Goal: Communication & Community: Share content

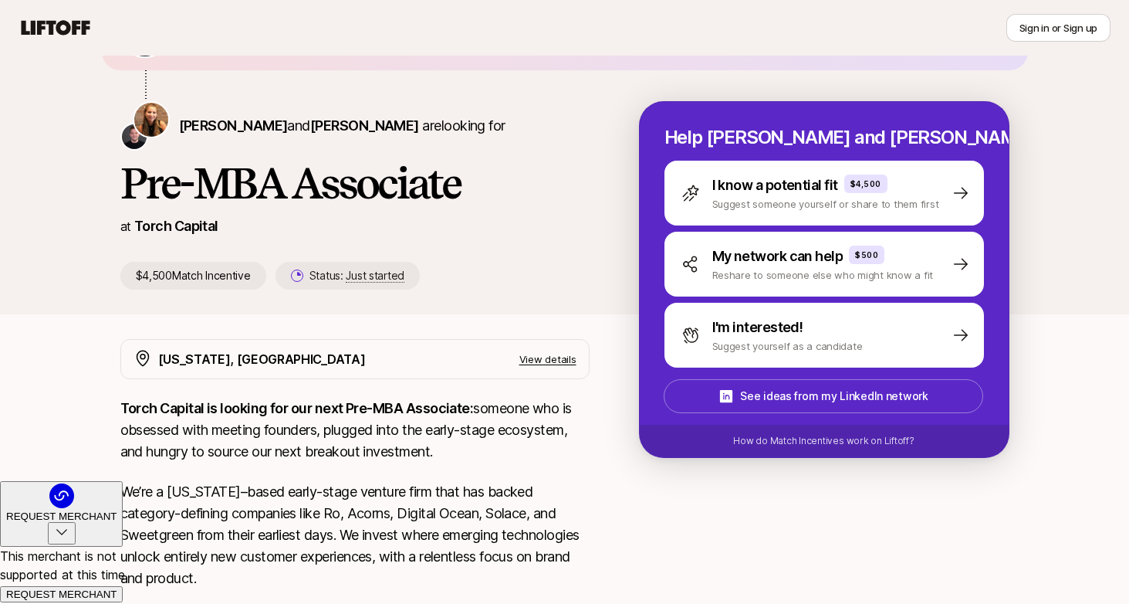
scroll to position [123, 0]
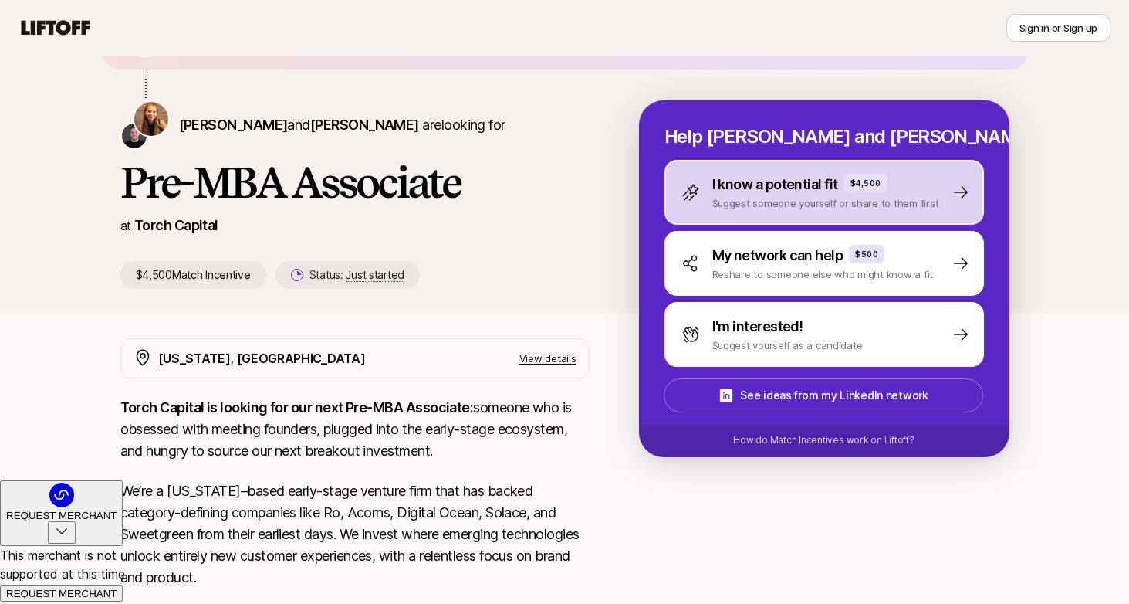
click at [942, 193] on div "I know a potential fit $4,500 Suggest someone yourself or share to them first" at bounding box center [825, 192] width 320 height 65
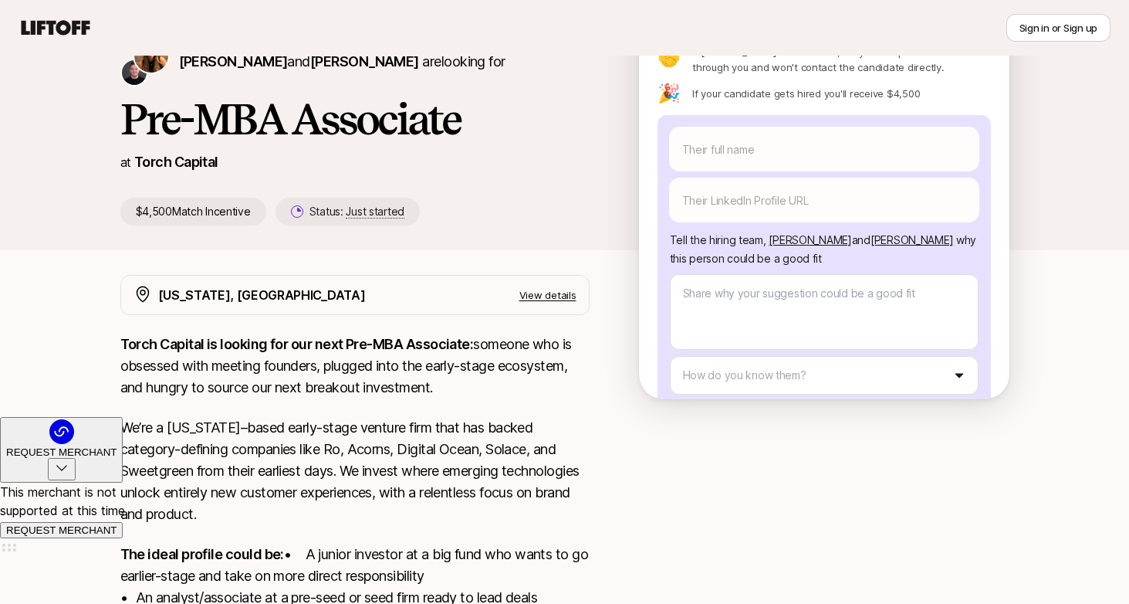
scroll to position [91, 0]
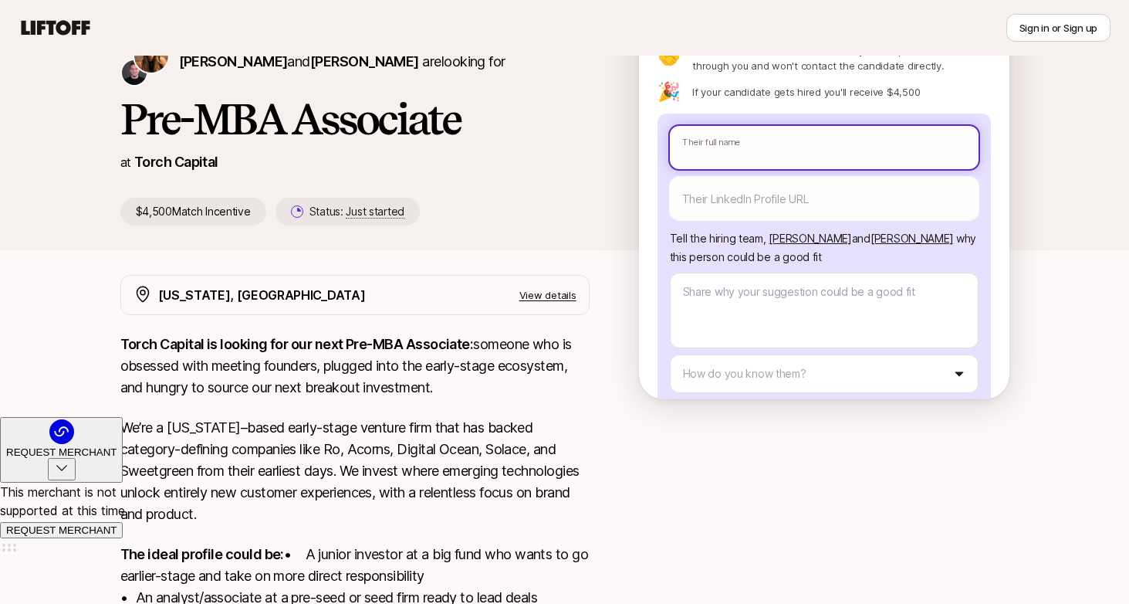
click at [773, 106] on body "New to Liftoff? See how it works Sign in or Sign up Sign in or Sign up [PERSON_…" at bounding box center [564, 115] width 1129 height 604
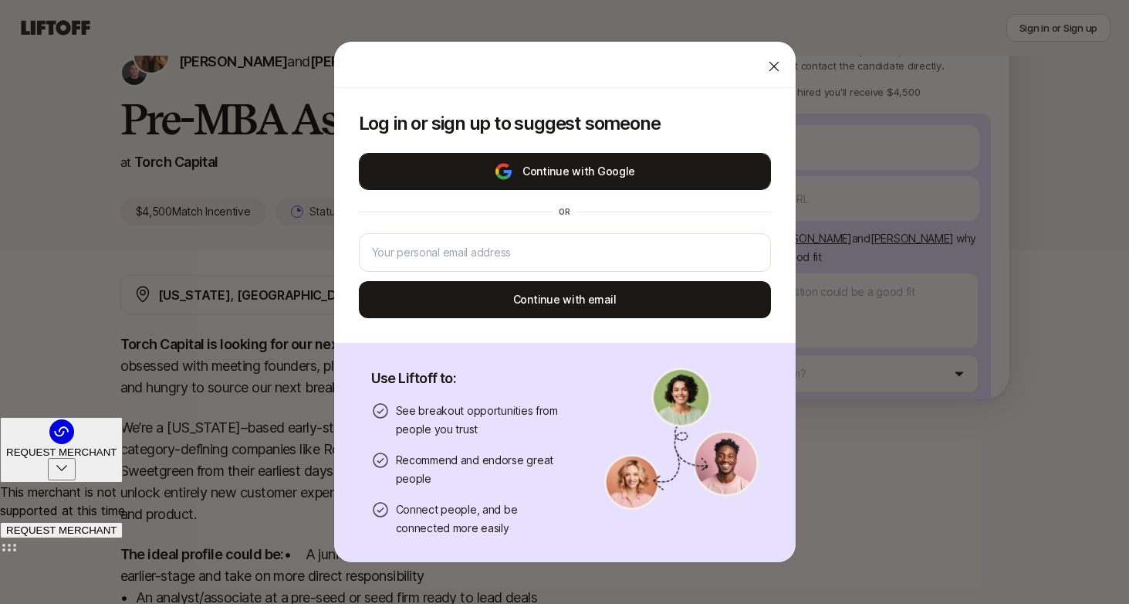
click at [570, 169] on button "Continue with Google" at bounding box center [565, 171] width 412 height 37
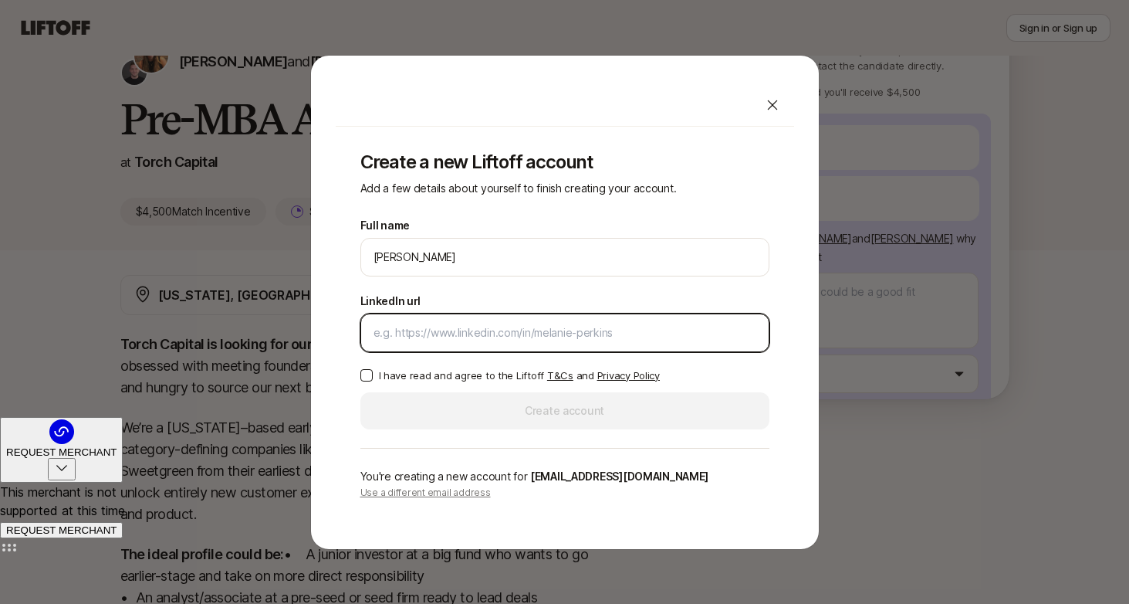
type textarea "x"
click at [435, 333] on input "LinkedIn url" at bounding box center [565, 332] width 383 height 19
paste input "[URL][DOMAIN_NAME][PERSON_NAME]"
type input "[URL][DOMAIN_NAME][PERSON_NAME]"
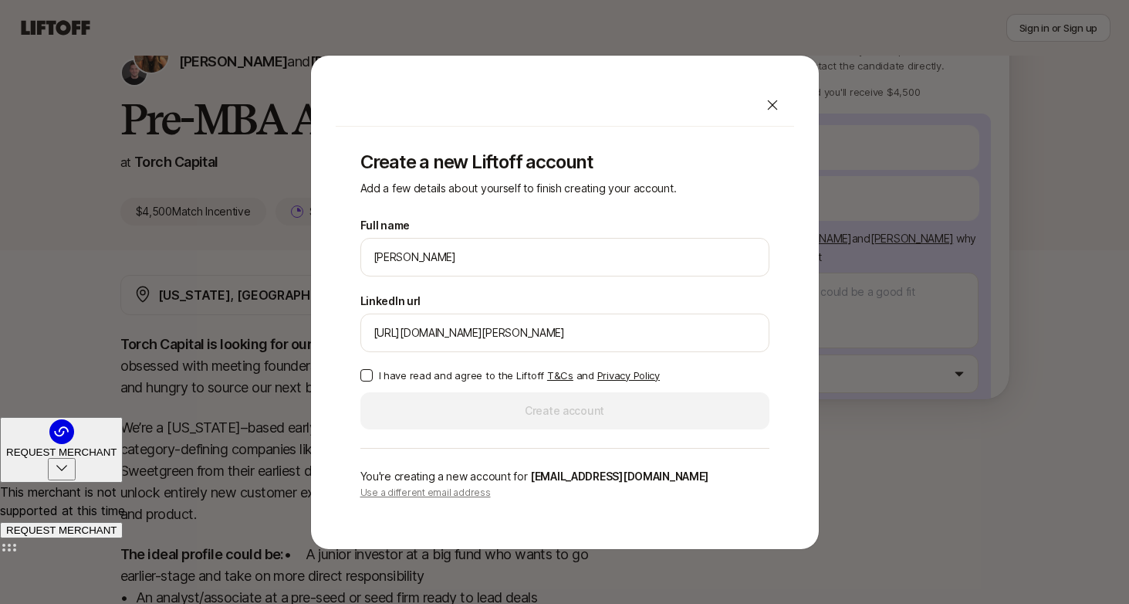
click at [366, 377] on button "I have read and agree to the Liftoff T&Cs and Privacy Policy" at bounding box center [366, 375] width 12 height 12
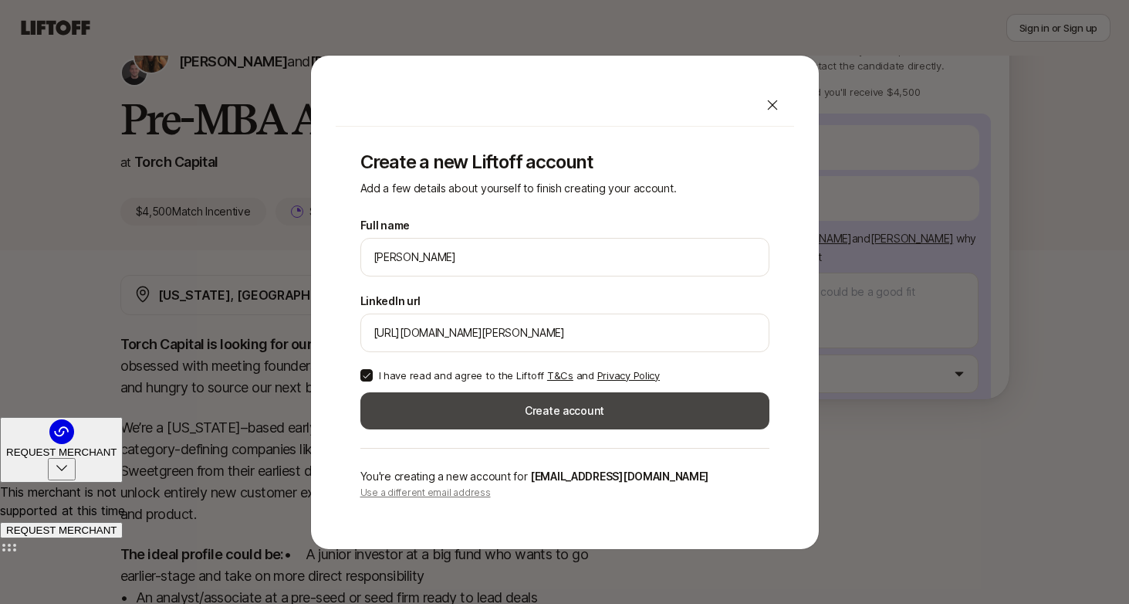
click at [513, 404] on button "Create account" at bounding box center [564, 410] width 409 height 37
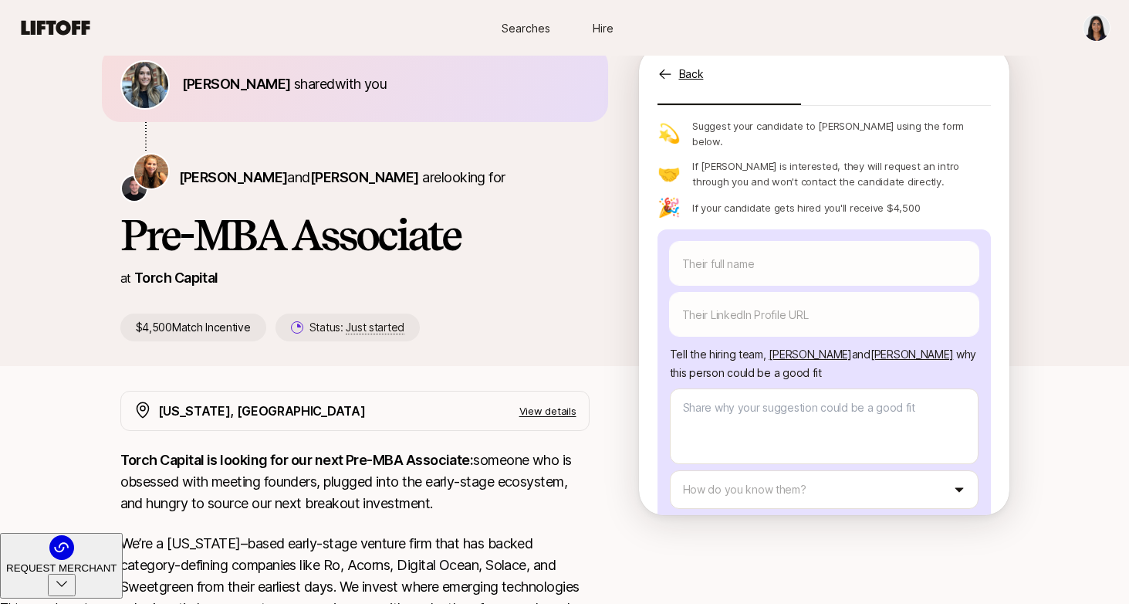
scroll to position [69, 0]
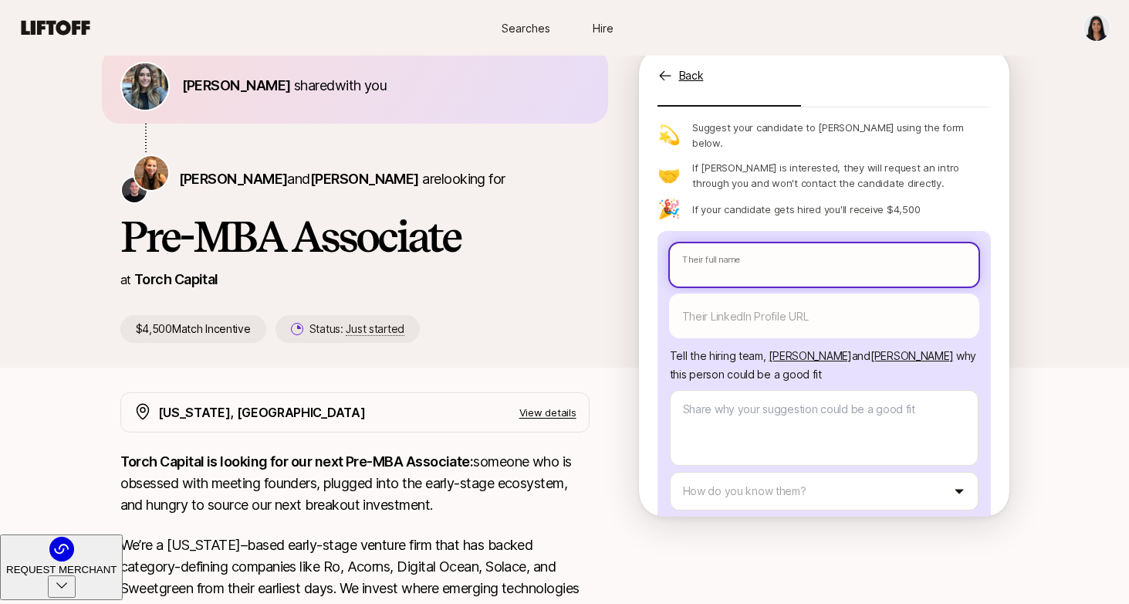
click at [758, 243] on input "text" at bounding box center [824, 264] width 309 height 43
type textarea "x"
type input "C"
type textarea "x"
type input "Ca"
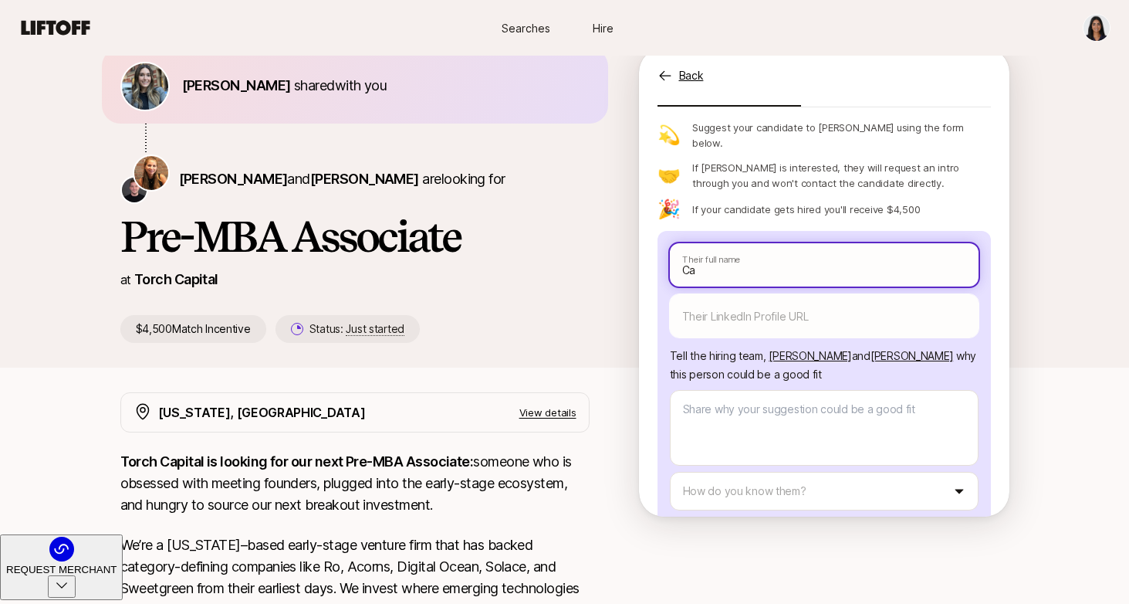
type textarea "x"
type input "Car"
type textarea "x"
type input "Caro"
type textarea "x"
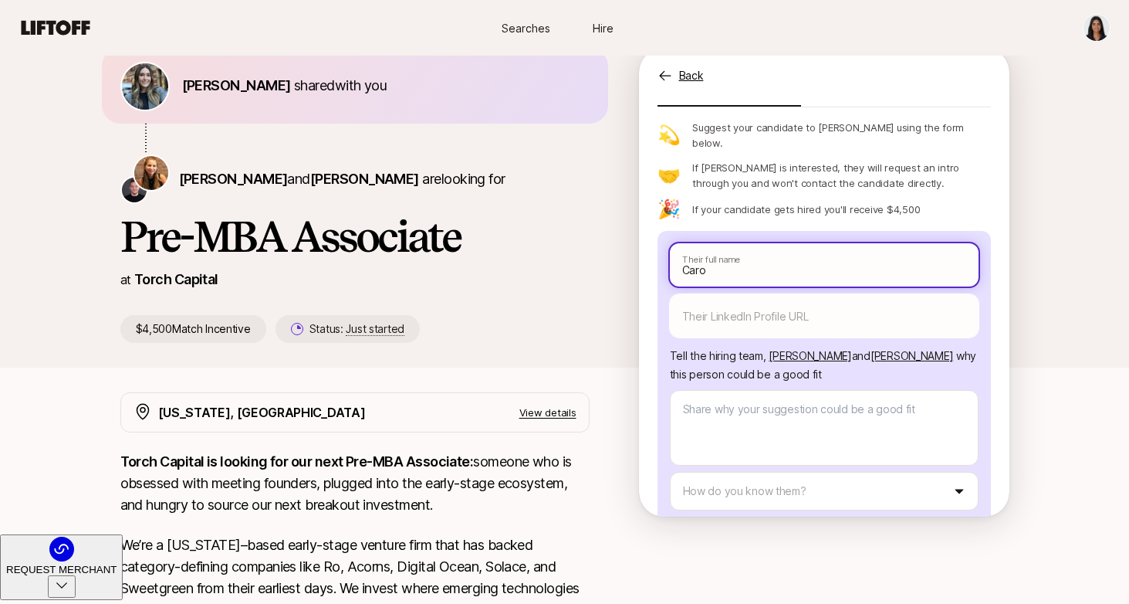
type input "[PERSON_NAME]"
type textarea "x"
type input "[PERSON_NAME]"
type textarea "x"
type input "[PERSON_NAME]"
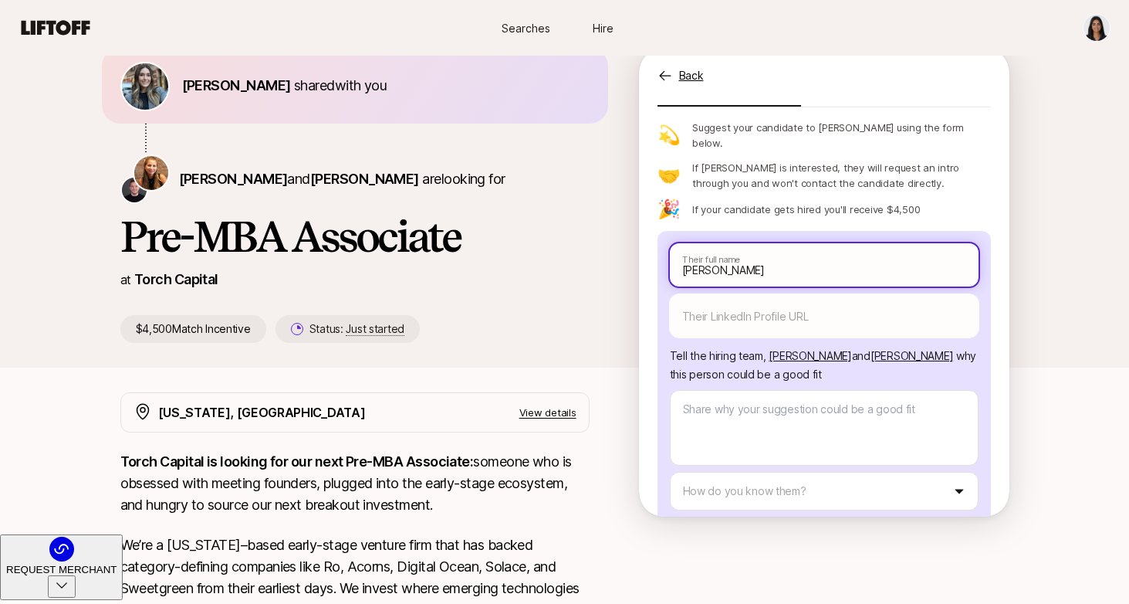
type textarea "x"
type input "[PERSON_NAME]"
type textarea "x"
type input "[PERSON_NAME]"
type textarea "x"
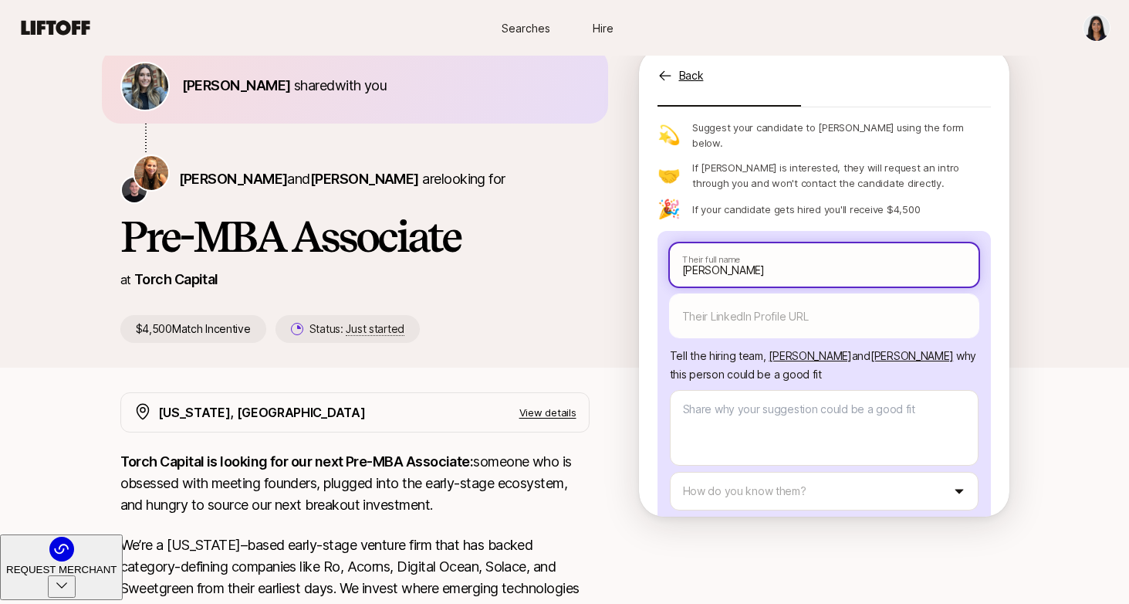
type input "[PERSON_NAME]"
type textarea "x"
type input "[PERSON_NAME]"
type textarea "x"
type input "[PERSON_NAME]"
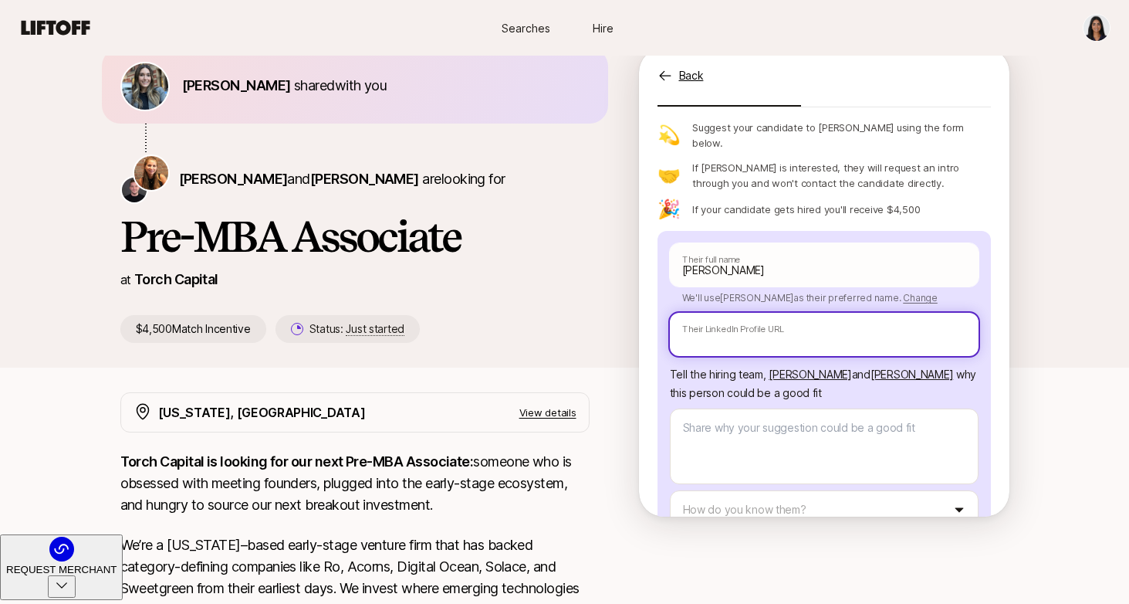
paste input "[URL][DOMAIN_NAME][PERSON_NAME]"
type textarea "x"
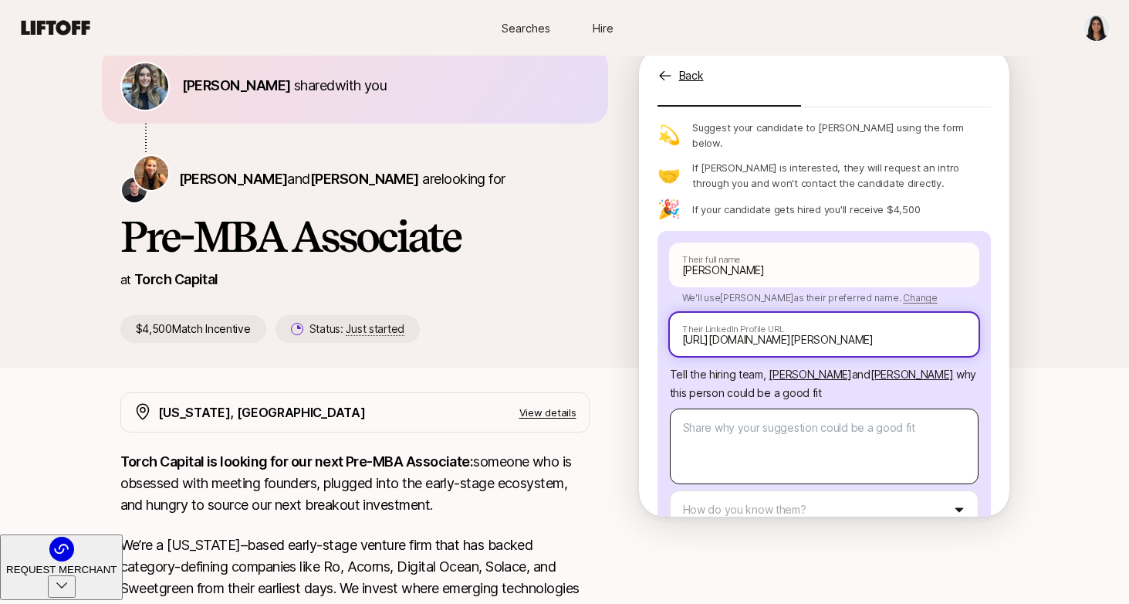
type input "[URL][DOMAIN_NAME][PERSON_NAME]"
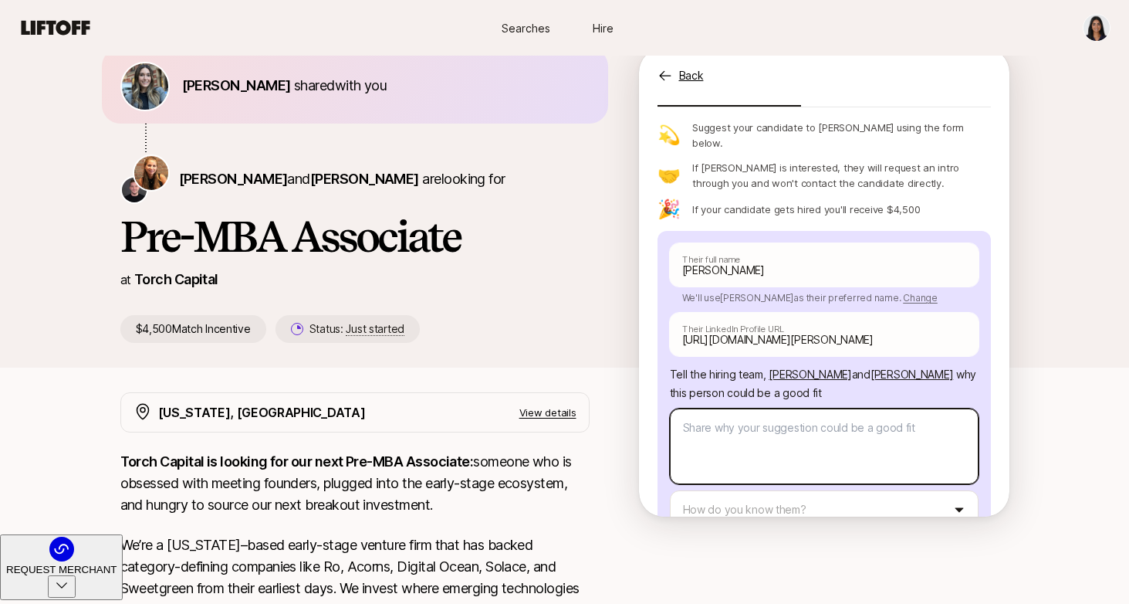
click at [820, 411] on textarea at bounding box center [824, 446] width 309 height 76
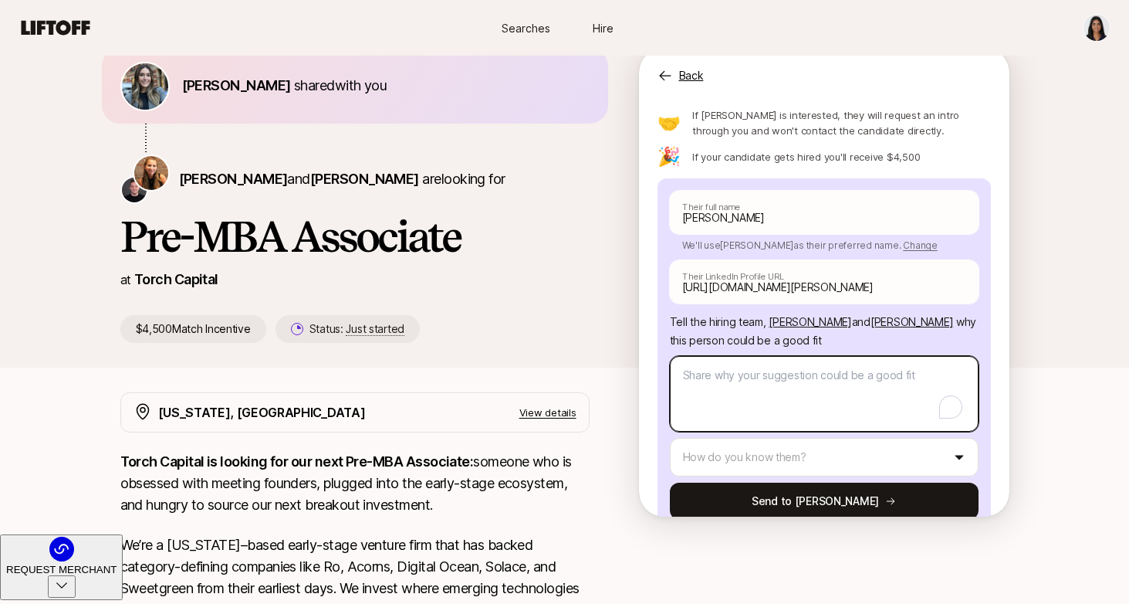
type textarea "x"
type textarea "C"
type textarea "x"
type textarea "Ca"
type textarea "x"
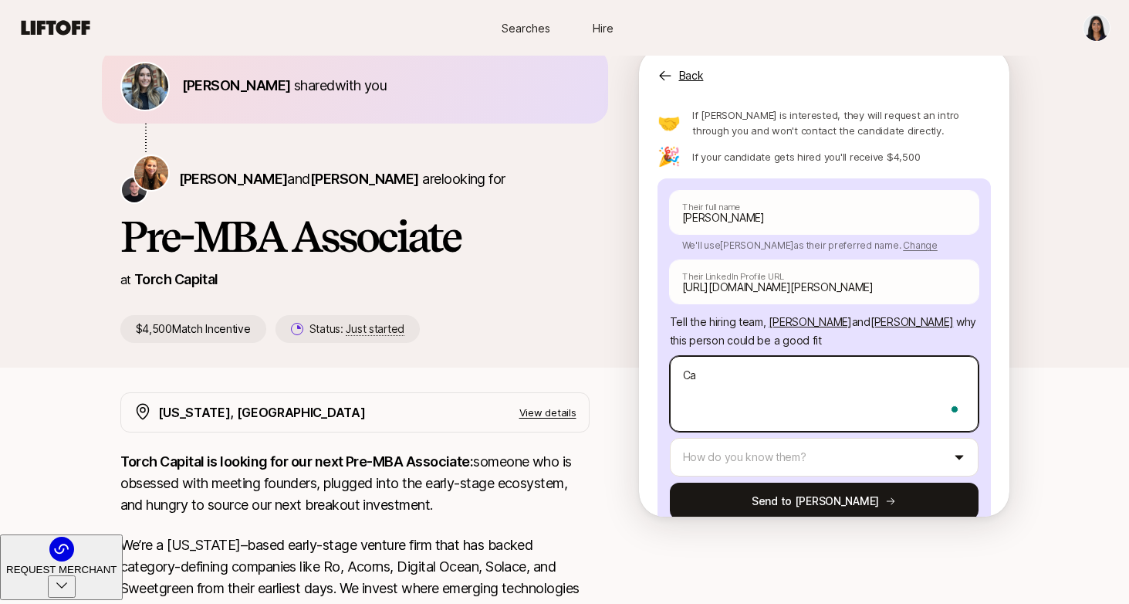
type textarea "Car"
type textarea "x"
type textarea "Caro"
type textarea "x"
type textarea "[PERSON_NAME]"
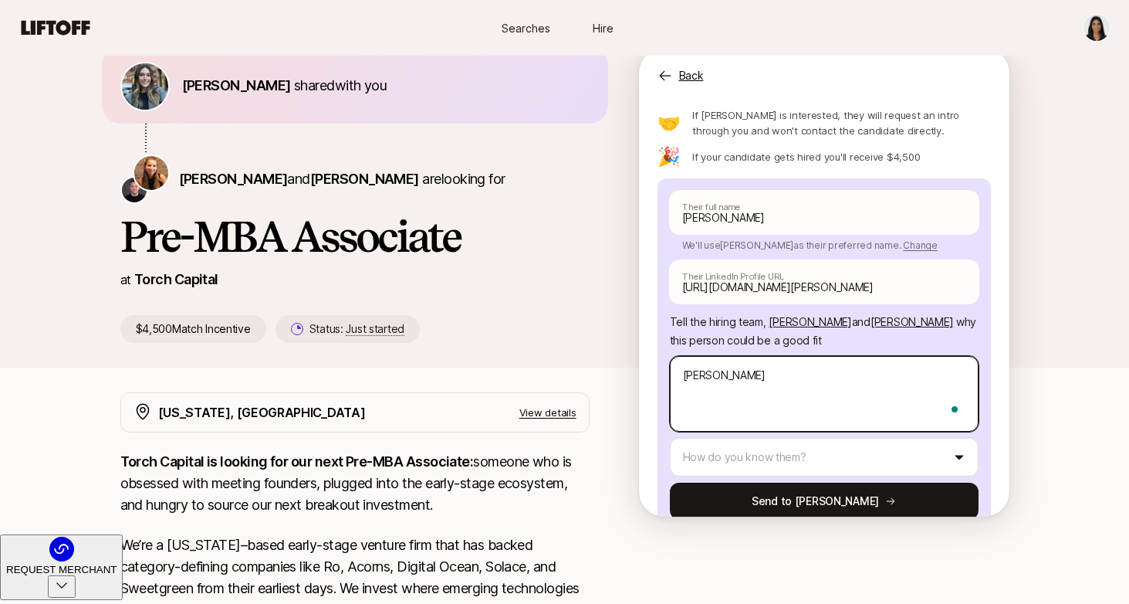
type textarea "x"
type textarea "[PERSON_NAME]"
type textarea "x"
type textarea "[PERSON_NAME]"
type textarea "x"
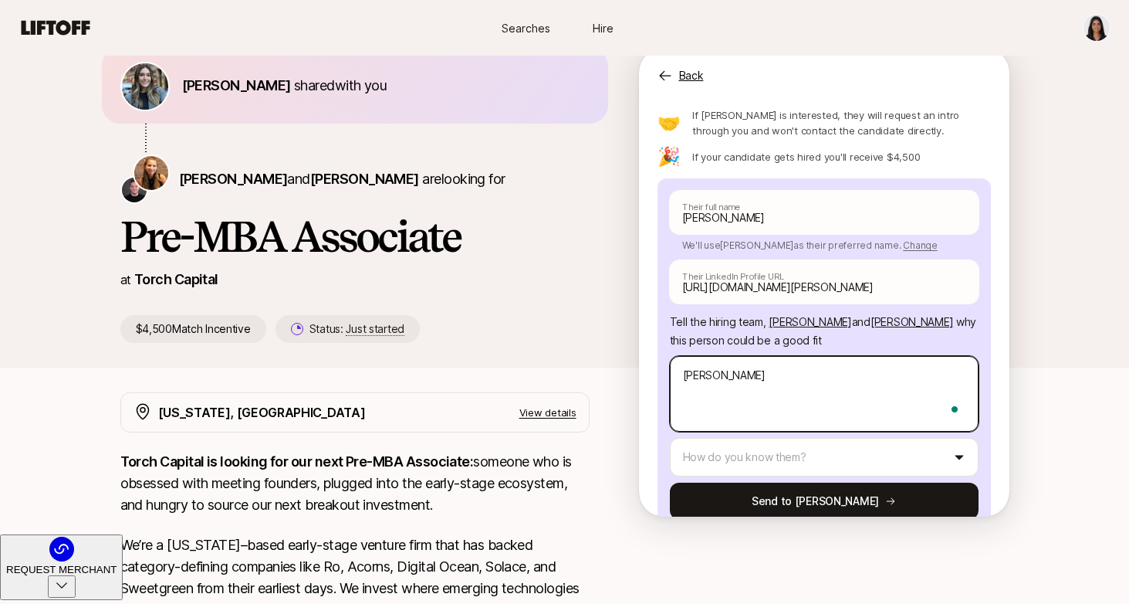
type textarea "[PERSON_NAME]"
type textarea "x"
type textarea "[PERSON_NAME]"
type textarea "x"
type textarea "[PERSON_NAME]"
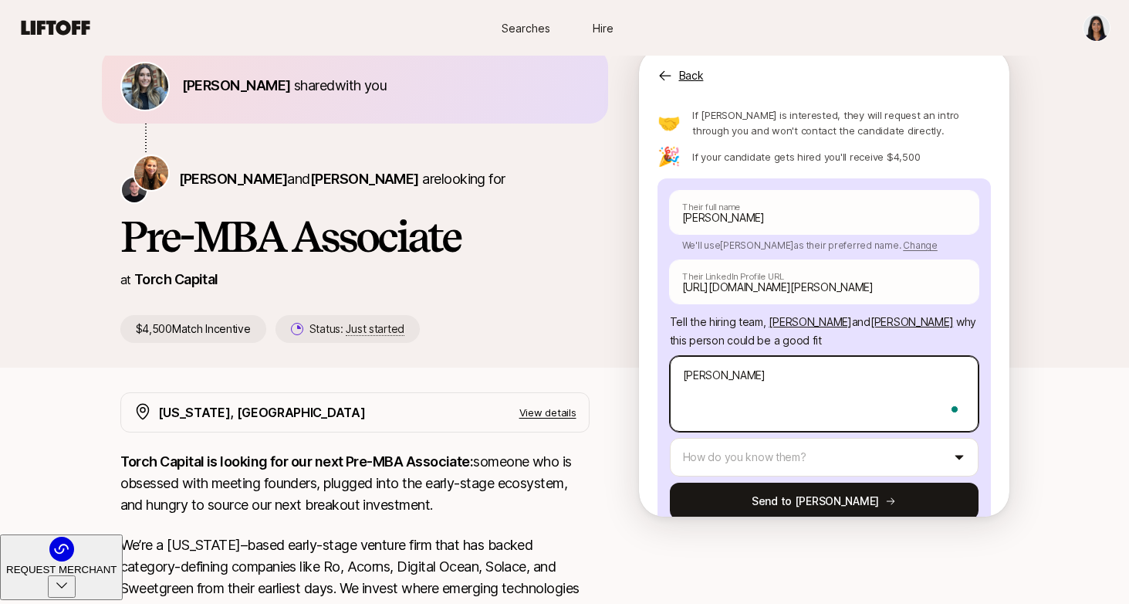
type textarea "x"
type textarea "[PERSON_NAME]"
type textarea "x"
type textarea "[PERSON_NAME] has"
type textarea "x"
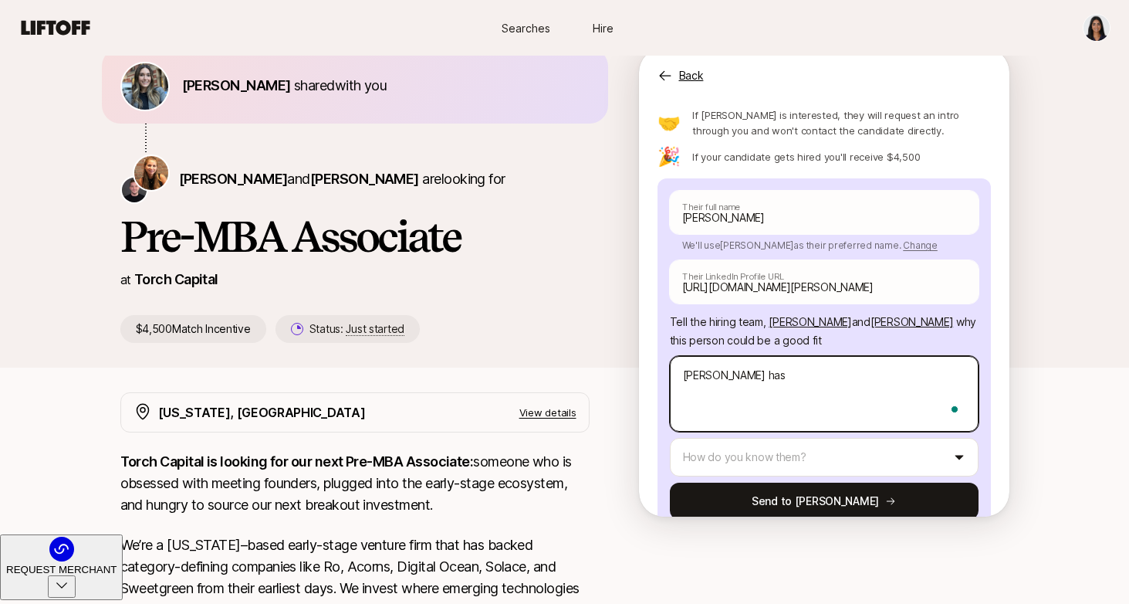
type textarea "[PERSON_NAME] has b"
type textarea "x"
type textarea "[PERSON_NAME] has be"
type textarea "x"
type textarea "[PERSON_NAME] has bee"
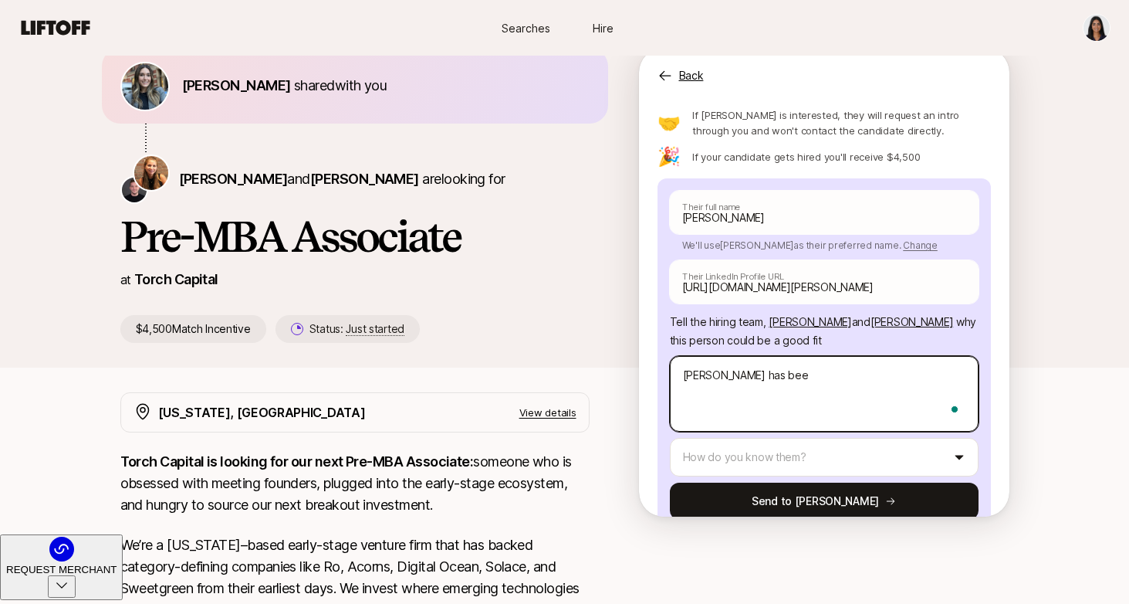
type textarea "x"
type textarea "[PERSON_NAME] has been"
type textarea "x"
type textarea "[PERSON_NAME] has been"
type textarea "x"
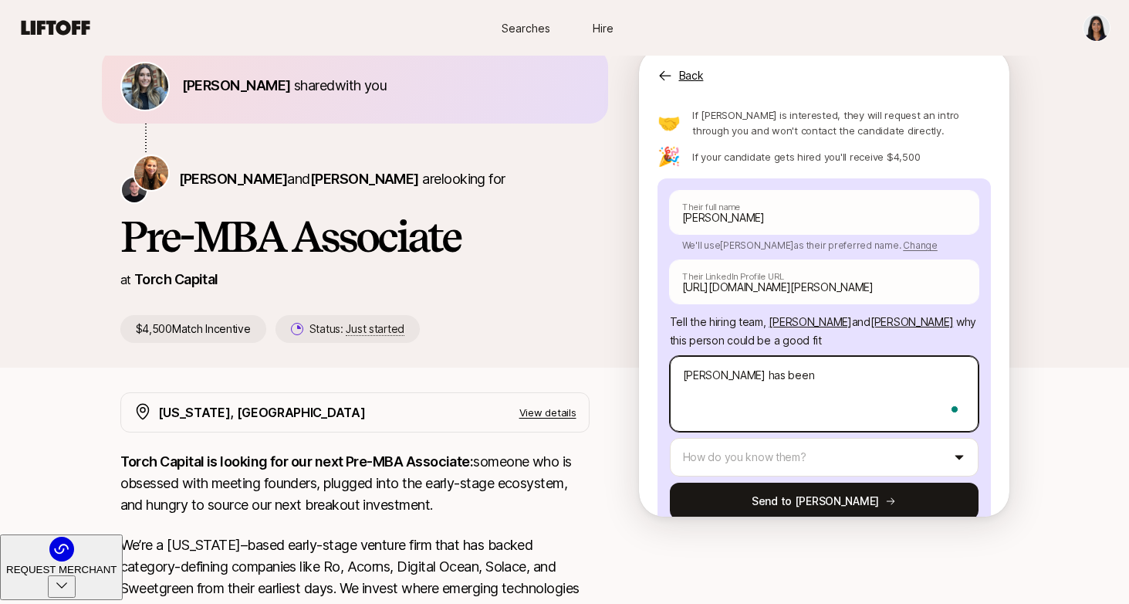
type textarea "[PERSON_NAME] has been a"
type textarea "x"
type textarea "[PERSON_NAME] has been an"
type textarea "x"
type textarea "[PERSON_NAME] has been an"
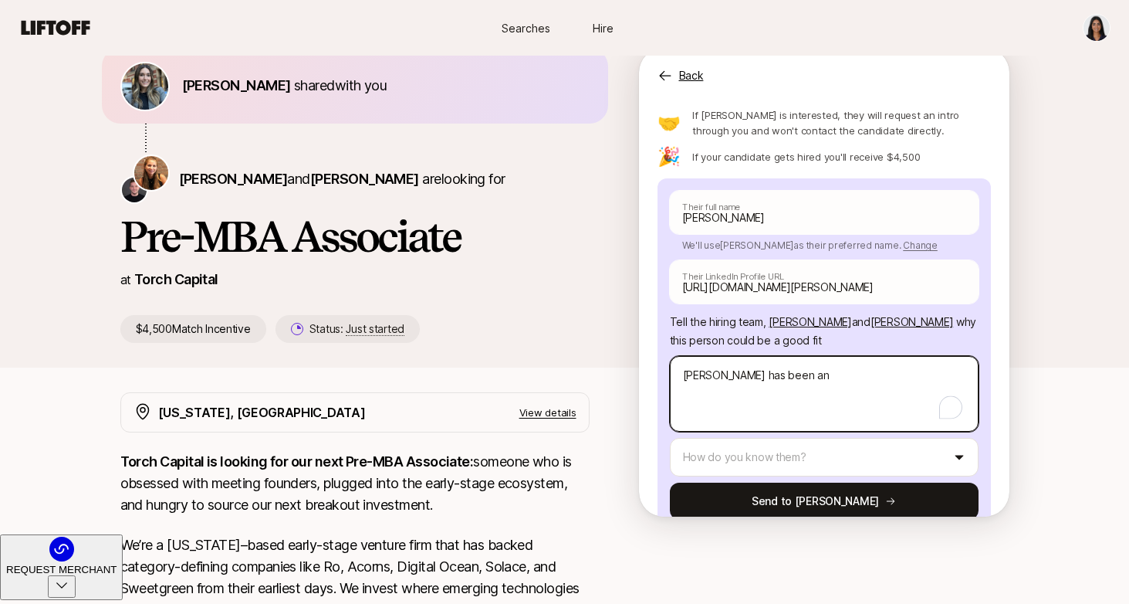
type textarea "x"
type textarea "[PERSON_NAME] has been an i"
type textarea "x"
type textarea "[PERSON_NAME] has been an in"
type textarea "x"
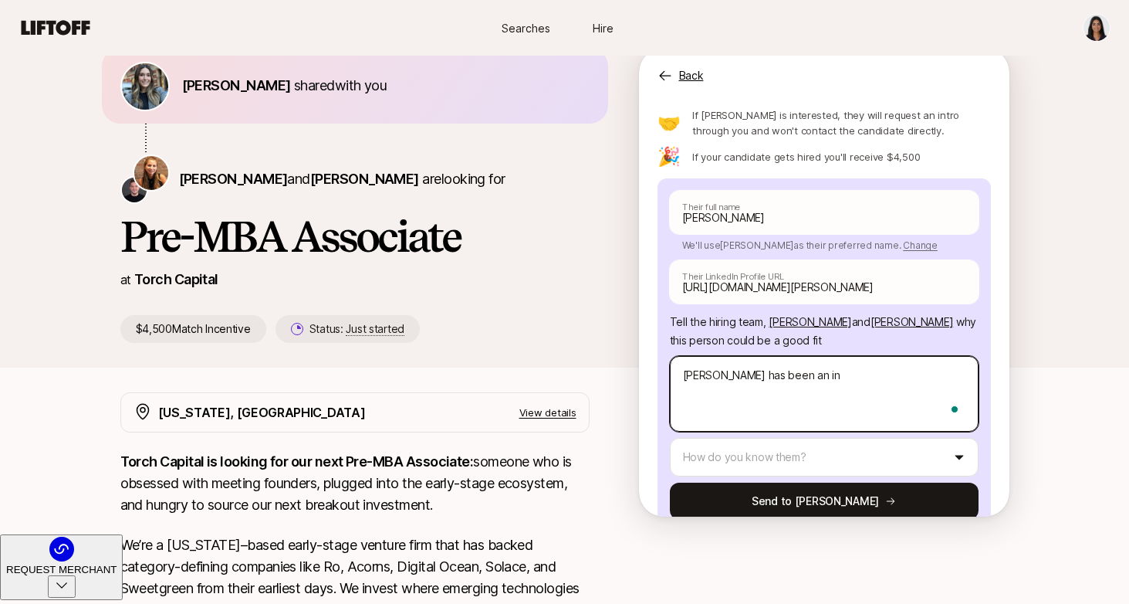
type textarea "[PERSON_NAME] has been an inv"
type textarea "x"
type textarea "[PERSON_NAME] has been an inve"
type textarea "x"
type textarea "[PERSON_NAME] has been an inves"
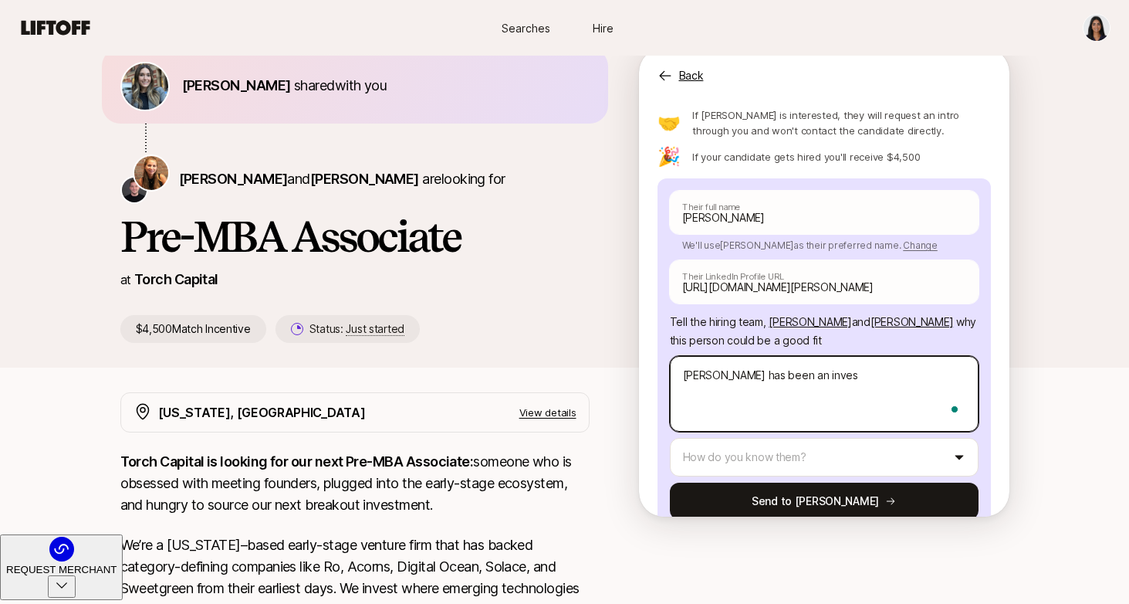
type textarea "x"
type textarea "[PERSON_NAME] has been an invest"
type textarea "x"
type textarea "[PERSON_NAME] has been an investo"
type textarea "x"
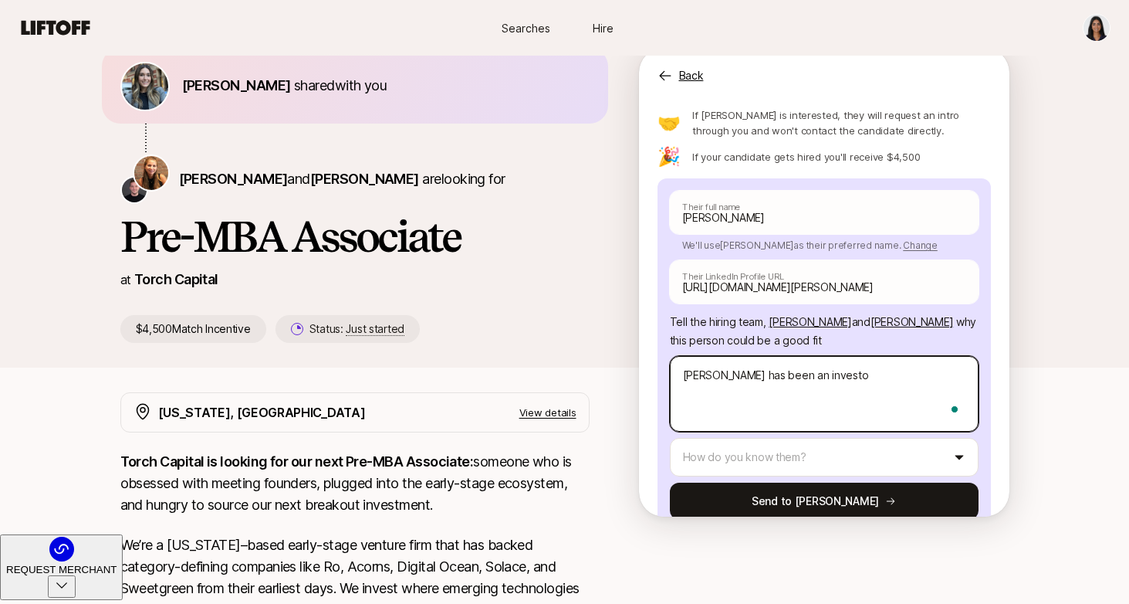
type textarea "[PERSON_NAME] has been an investor"
type textarea "x"
type textarea "[PERSON_NAME] has been an investor"
type textarea "x"
type textarea "[PERSON_NAME] has been an investor ("
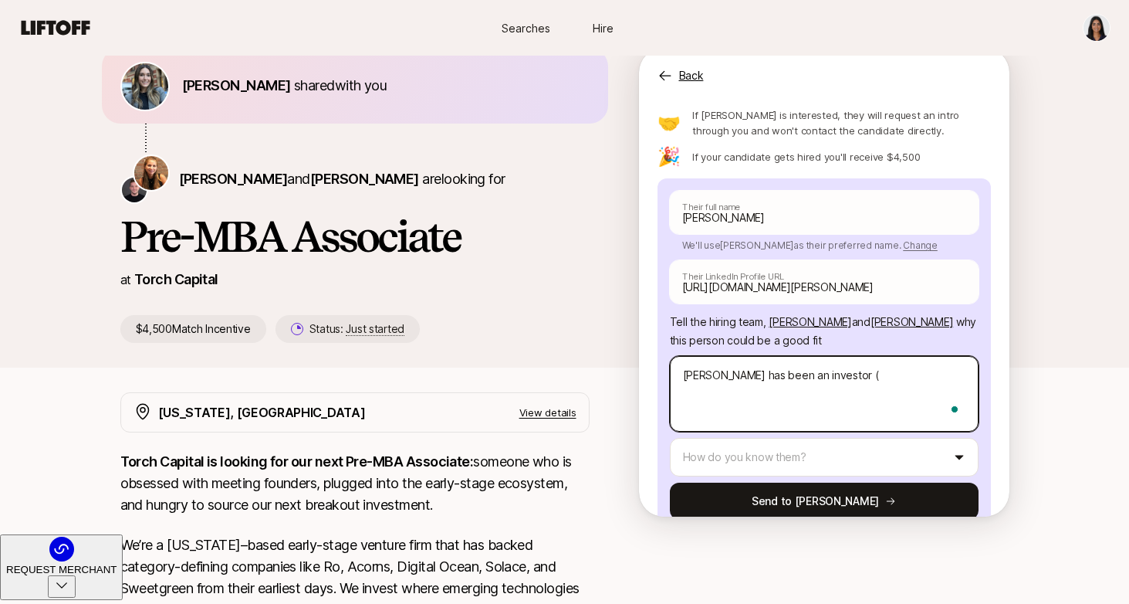
type textarea "x"
type textarea "[PERSON_NAME] has been an investor (a"
type textarea "x"
type textarea "[PERSON_NAME] has been an investor (an"
type textarea "x"
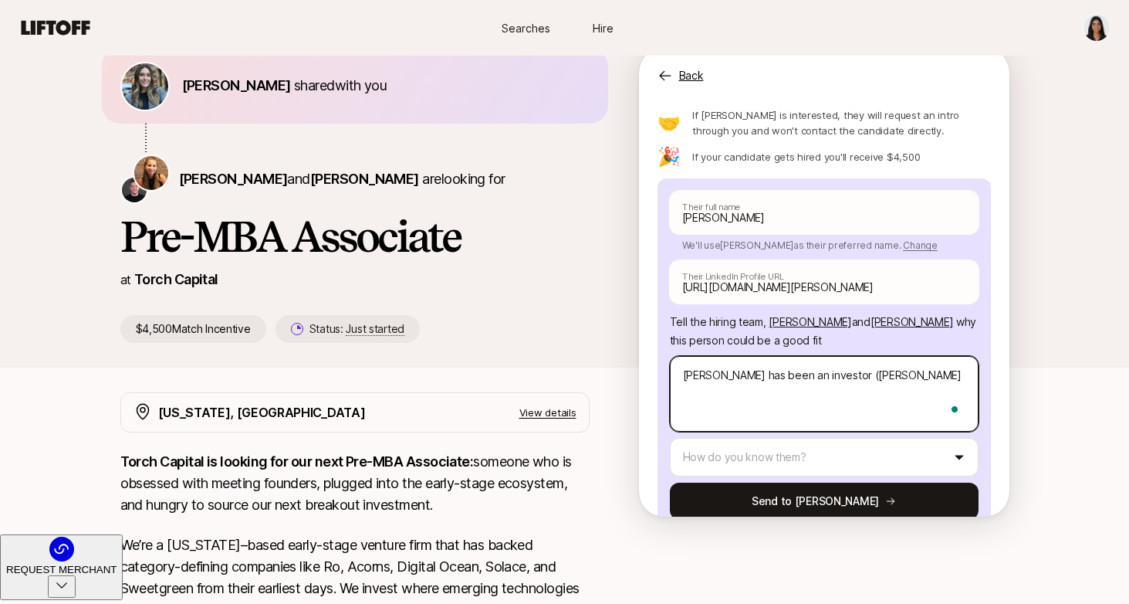
type textarea "[PERSON_NAME] has been an investor (anal"
type textarea "x"
type textarea "[PERSON_NAME] has been an investor (anals"
type textarea "x"
type textarea "[PERSON_NAME] has been an investor (analst"
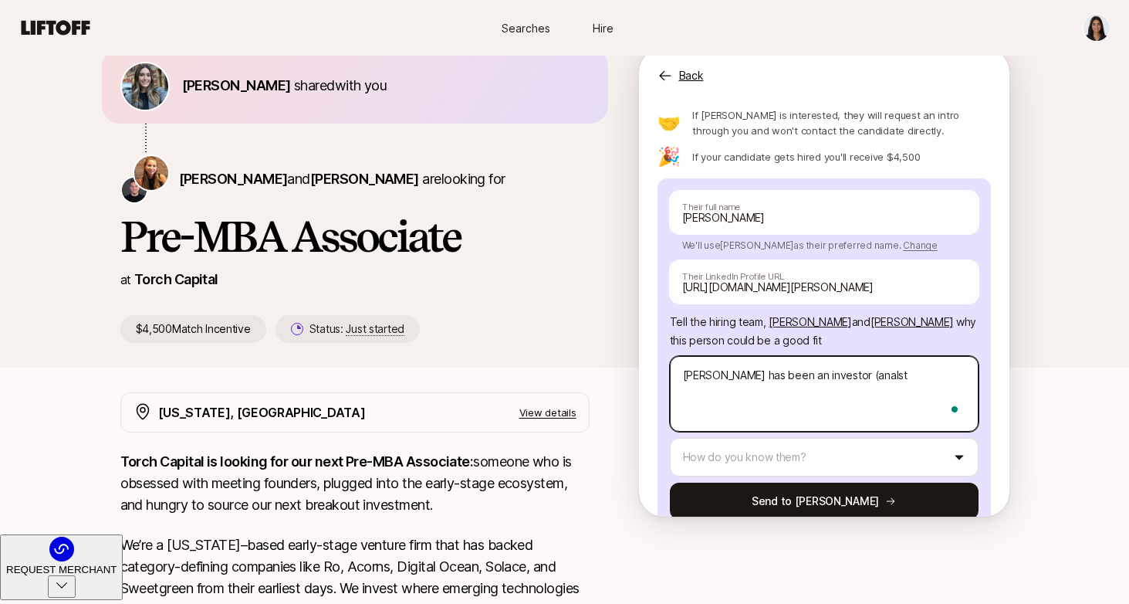
type textarea "x"
type textarea "[PERSON_NAME] has been an investor (anals"
type textarea "x"
type textarea "[PERSON_NAME] has been an investor (anal"
type textarea "x"
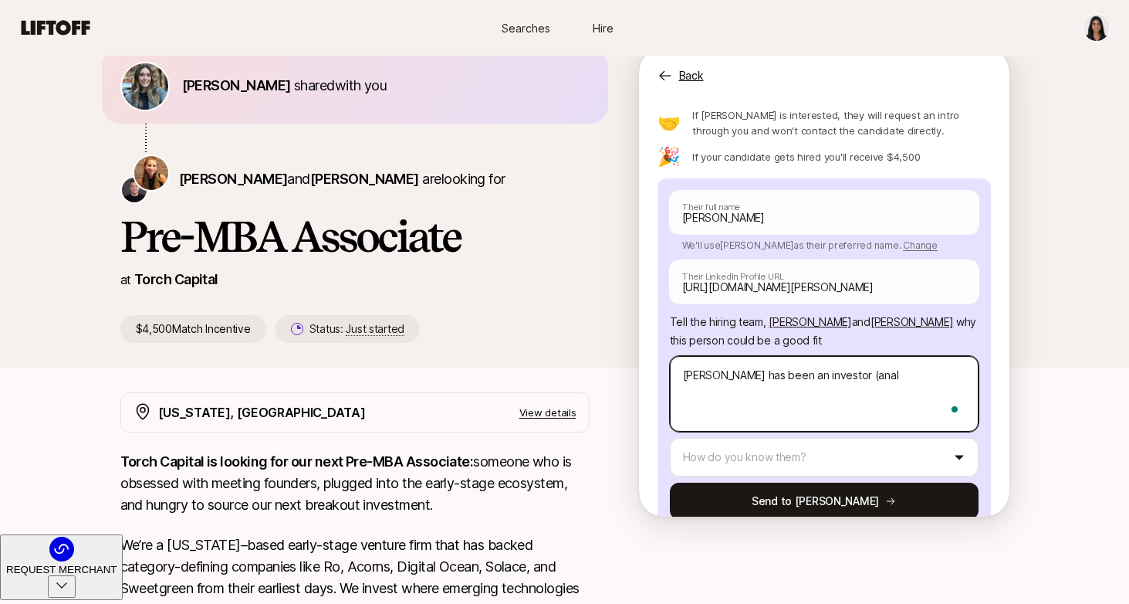
type textarea "[PERSON_NAME] has been an investor (analy"
type textarea "x"
type textarea "[PERSON_NAME] has been an investor (analys"
type textarea "x"
type textarea "[PERSON_NAME] has been an investor (analyst"
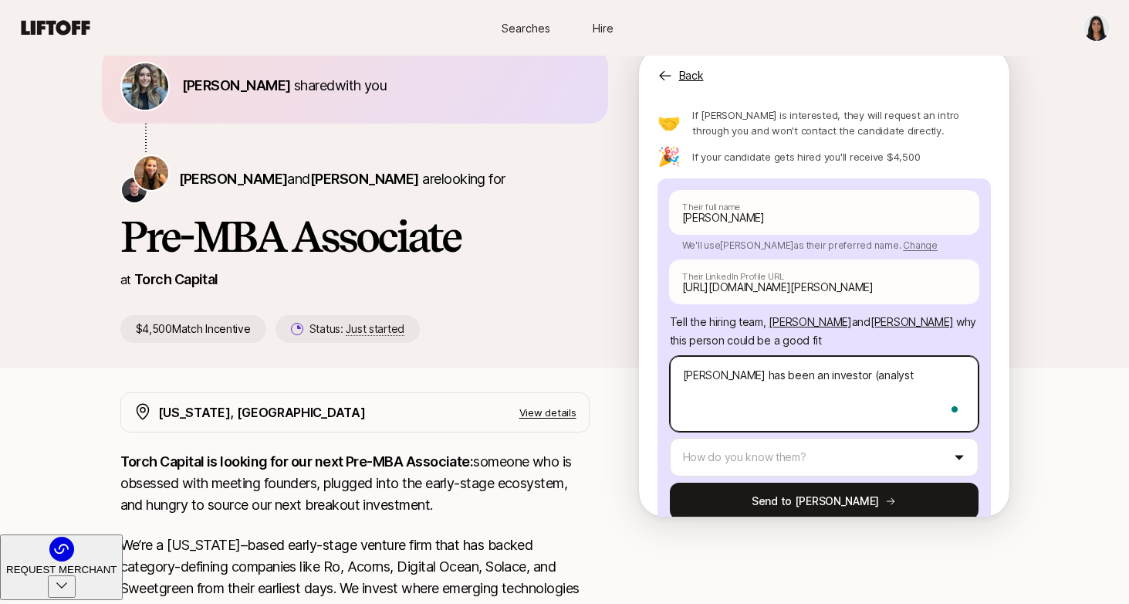
type textarea "x"
type textarea "[PERSON_NAME] has been an investor (analyst"
type textarea "x"
type textarea "[PERSON_NAME] has been an investor (analyst -"
type textarea "x"
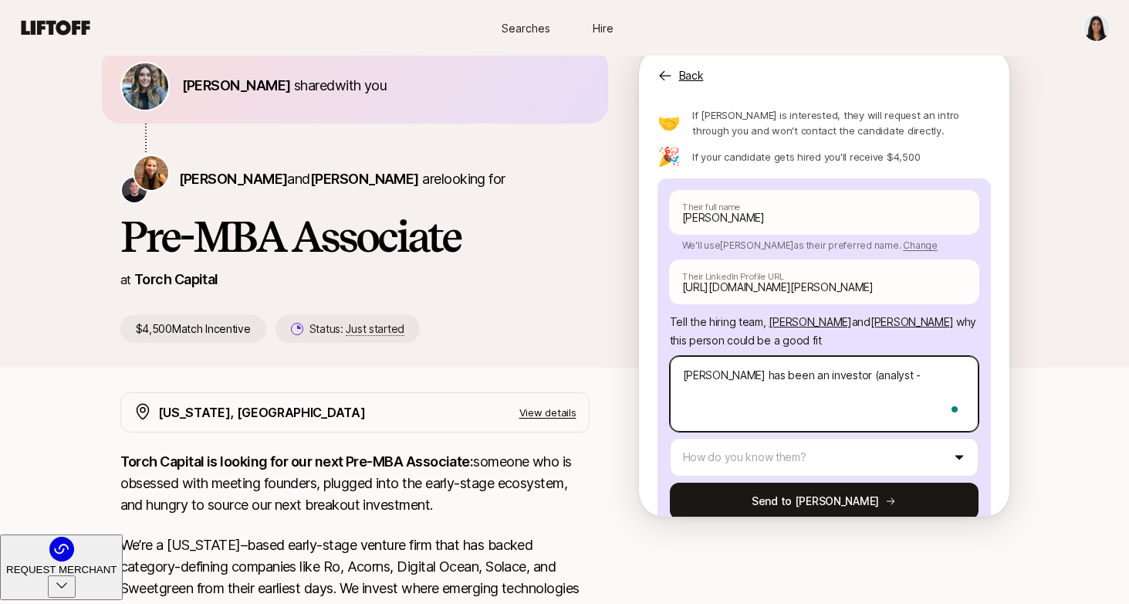
type textarea "[PERSON_NAME] has been an investor (analyst - s"
type textarea "x"
type textarea "[PERSON_NAME] has been an investor (analyst - ss"
type textarea "x"
type textarea "[PERSON_NAME] has been an investor (analyst - s"
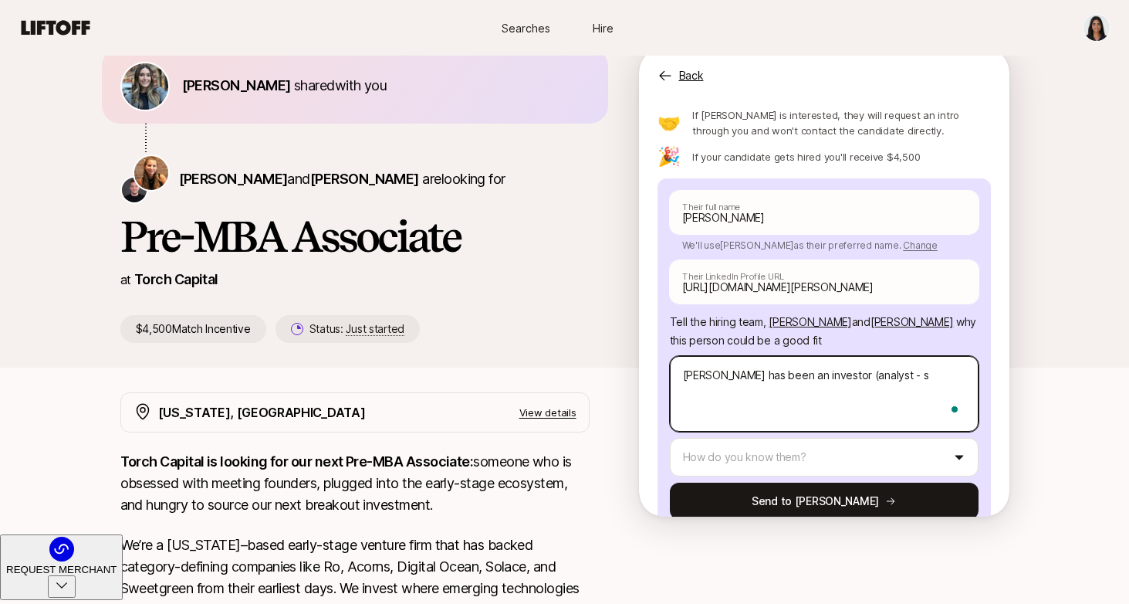
type textarea "x"
type textarea "[PERSON_NAME] has been an investor (analyst -"
type textarea "x"
type textarea "[PERSON_NAME] has been an investor (analyst - a"
type textarea "x"
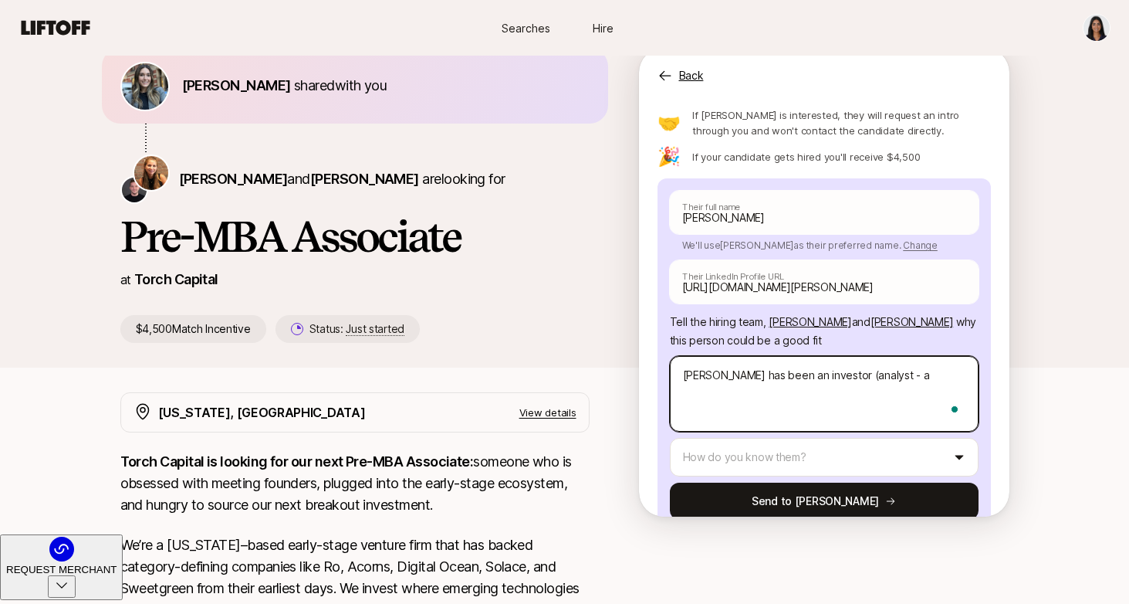
type textarea "[PERSON_NAME] has been an investor (analyst - as"
type textarea "x"
type textarea "[PERSON_NAME] has been an investor (analyst - ass"
type textarea "x"
type textarea "[PERSON_NAME] has been an investor (analyst - asso"
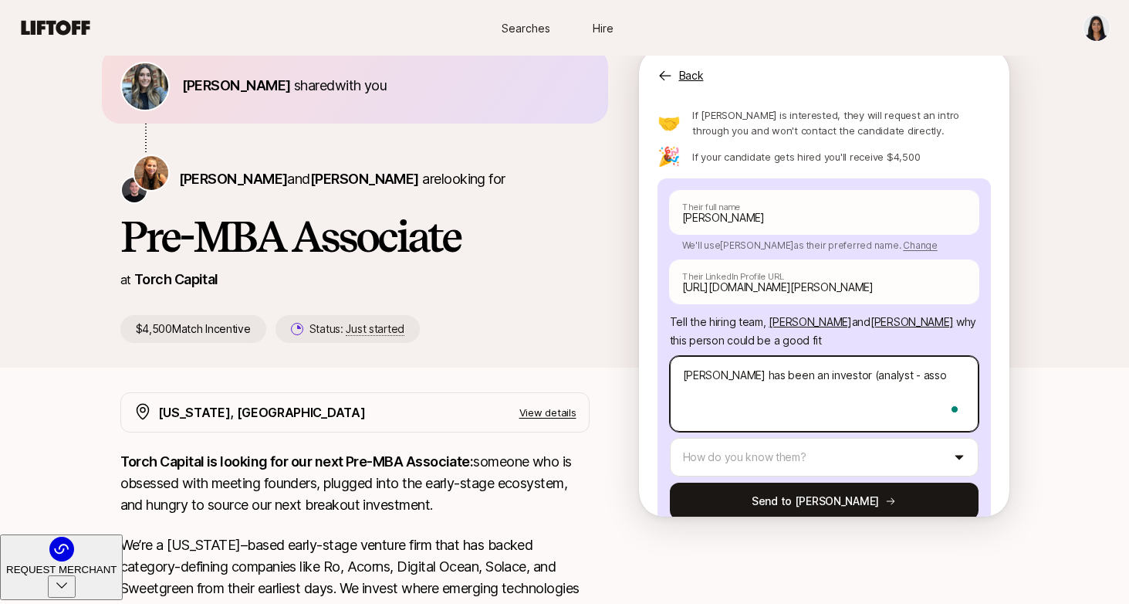
type textarea "x"
type textarea "[PERSON_NAME] has been an investor (analyst - assoc"
type textarea "x"
type textarea "[PERSON_NAME] has been an investor (analyst - associ"
type textarea "x"
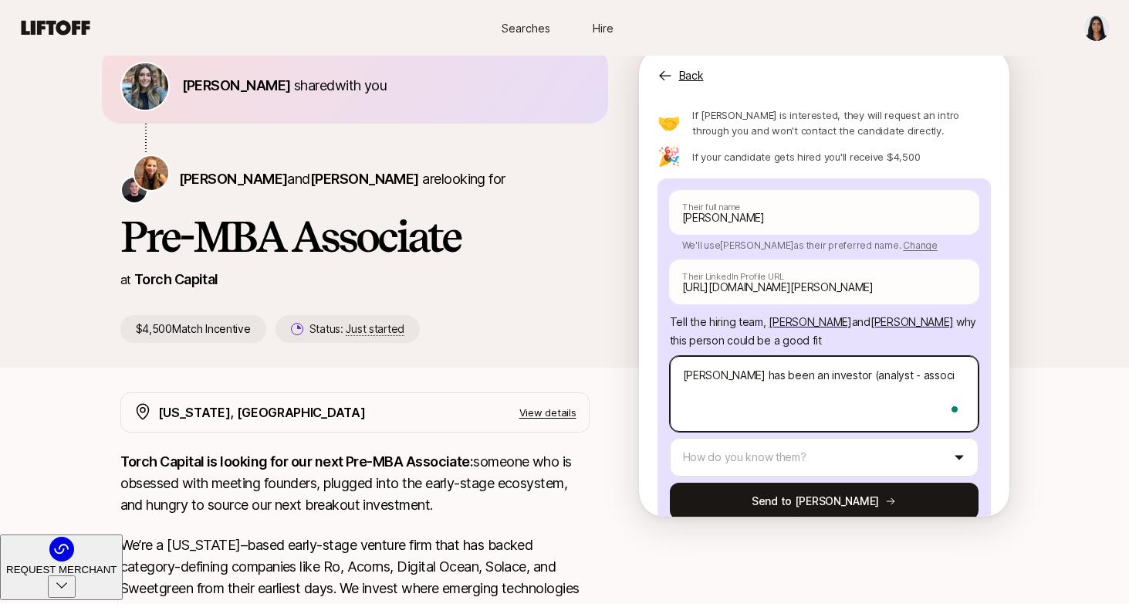
type textarea "[PERSON_NAME] has been an investor (analyst - associa"
type textarea "x"
type textarea "[PERSON_NAME] has been an investor (analyst - associat"
type textarea "x"
type textarea "[PERSON_NAME] has been an investor (analyst - associate"
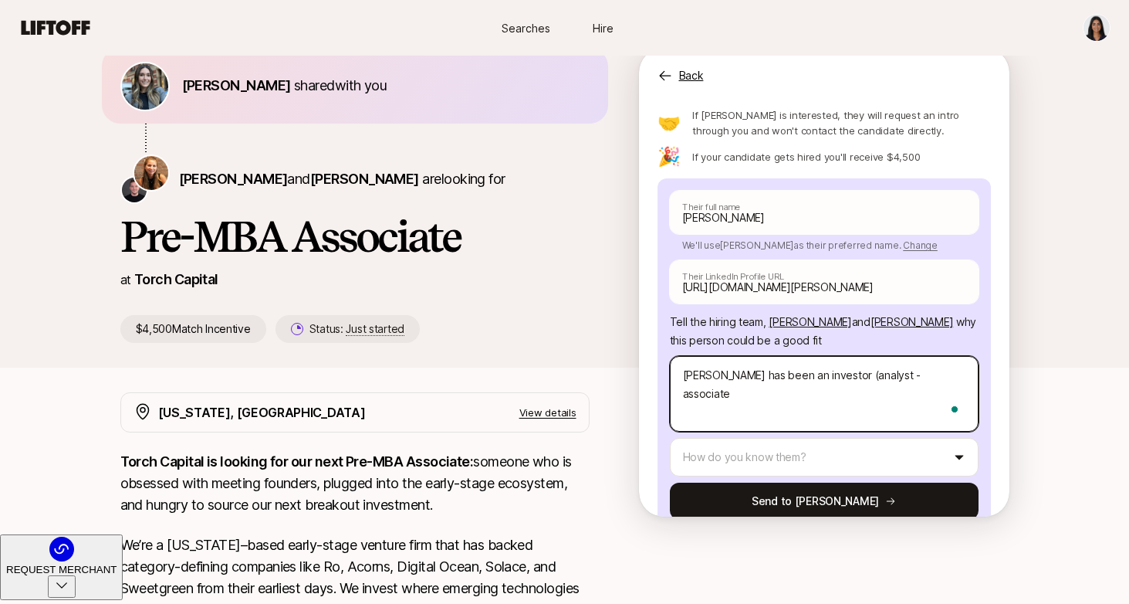
type textarea "x"
type textarea "[PERSON_NAME] has been an investor (analyst - associate)"
type textarea "x"
type textarea "[PERSON_NAME] has been an investor (analyst - associate)"
type textarea "x"
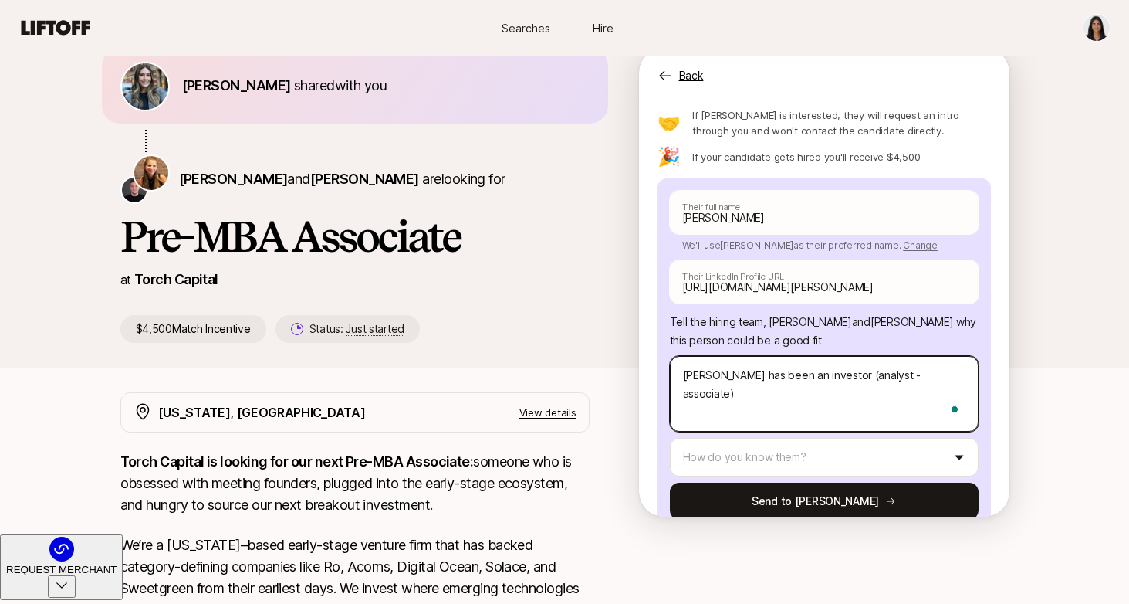
type textarea "[PERSON_NAME] has been an investor (analyst - associate) a"
type textarea "x"
type textarea "[PERSON_NAME] has been an investor (analyst - associate) a"
type textarea "x"
type textarea "[PERSON_NAME] has been an investor (analyst - associate) a"
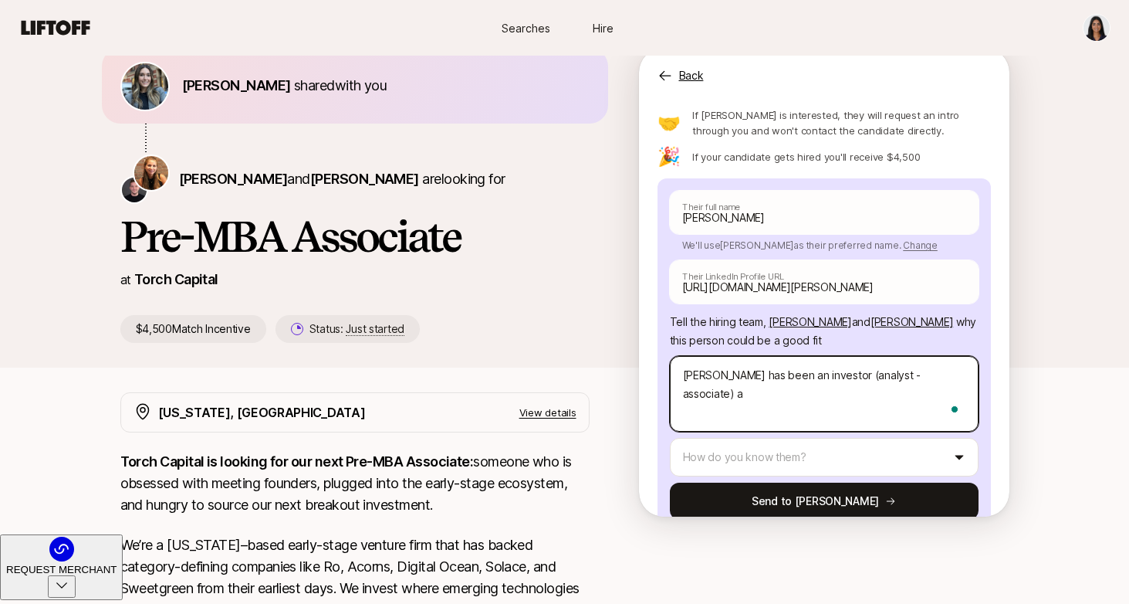
type textarea "x"
type textarea "[PERSON_NAME] has been an investor (analyst - associate) at"
type textarea "x"
type textarea "[PERSON_NAME] has been an investor (analyst - associate) at"
type textarea "x"
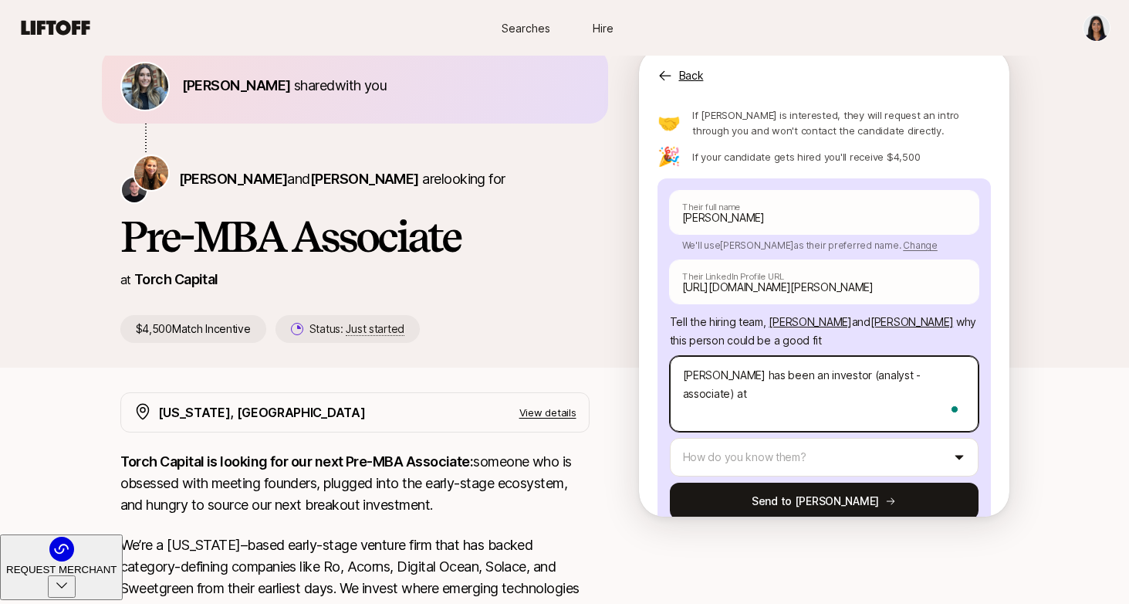
type textarea "[PERSON_NAME] has been an investor (analyst - associate) at V"
type textarea "x"
type textarea "[PERSON_NAME] has been an investor (analyst - associate) at Vo"
type textarea "x"
type textarea "[PERSON_NAME] has been an investor (analyst - associate) at Vol"
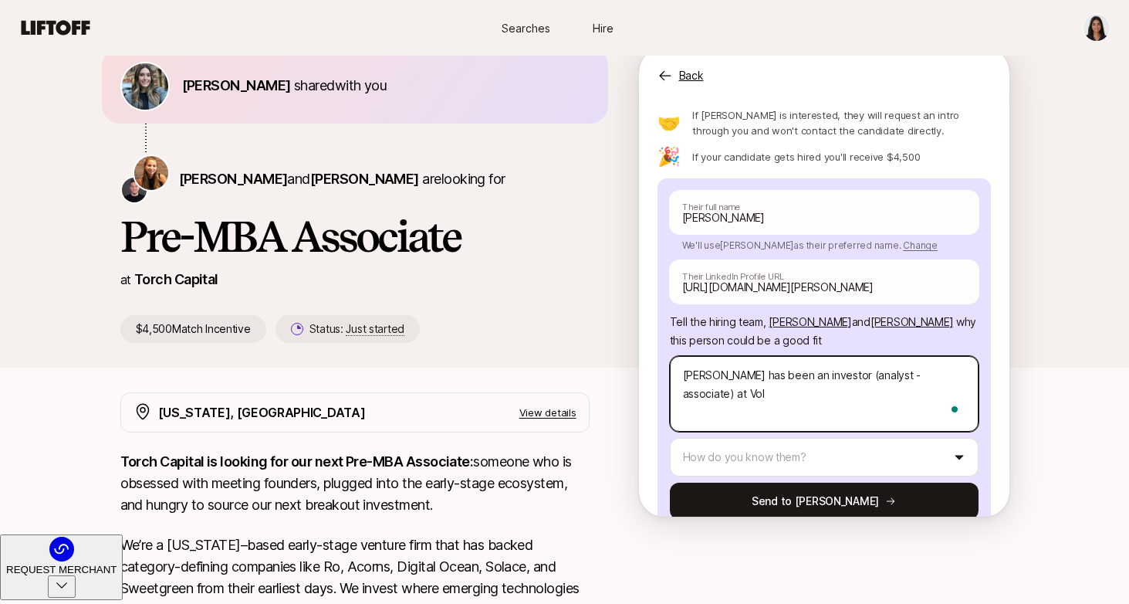
type textarea "x"
type textarea "[PERSON_NAME] has been an investor (analyst - associate) at Voli"
type textarea "x"
type textarea "[PERSON_NAME] has been an investor (analyst - associate) at Voliti"
type textarea "x"
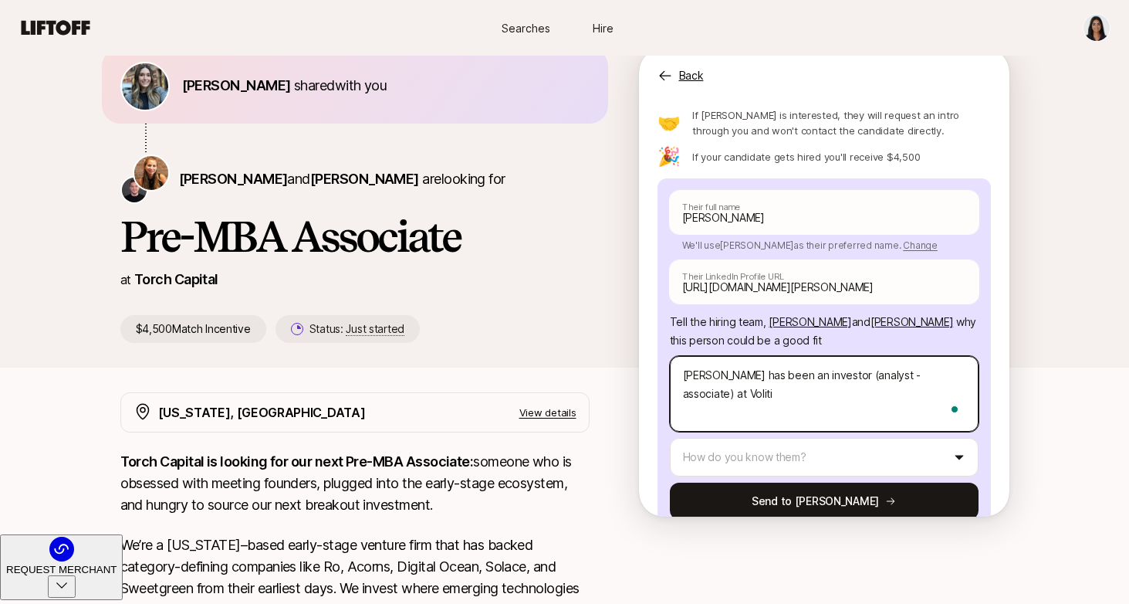
type textarea "[PERSON_NAME] has been an investor (analyst - associate) at Volitio"
type textarea "x"
type textarea "[PERSON_NAME] has been an investor (analyst - associate) at Volition"
type textarea "x"
type textarea "[PERSON_NAME] has been an investor (analyst - associate) at Volition"
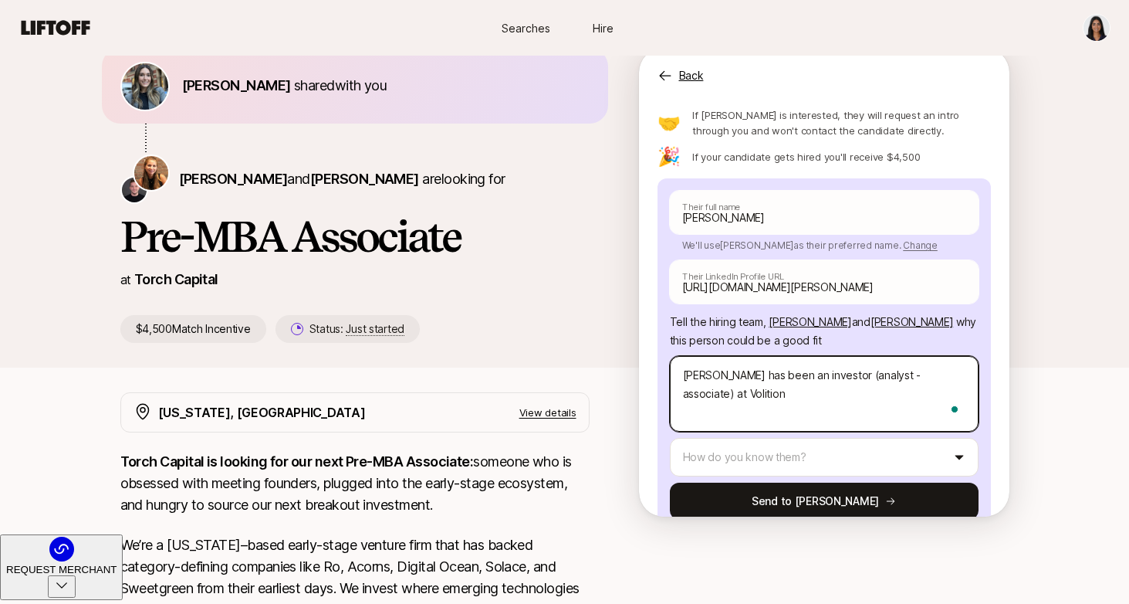
type textarea "x"
type textarea "[PERSON_NAME] has been an investor (analyst - associate) at Volition c"
type textarea "x"
type textarea "[PERSON_NAME] has been an investor (analyst - associate) at Volition"
type textarea "x"
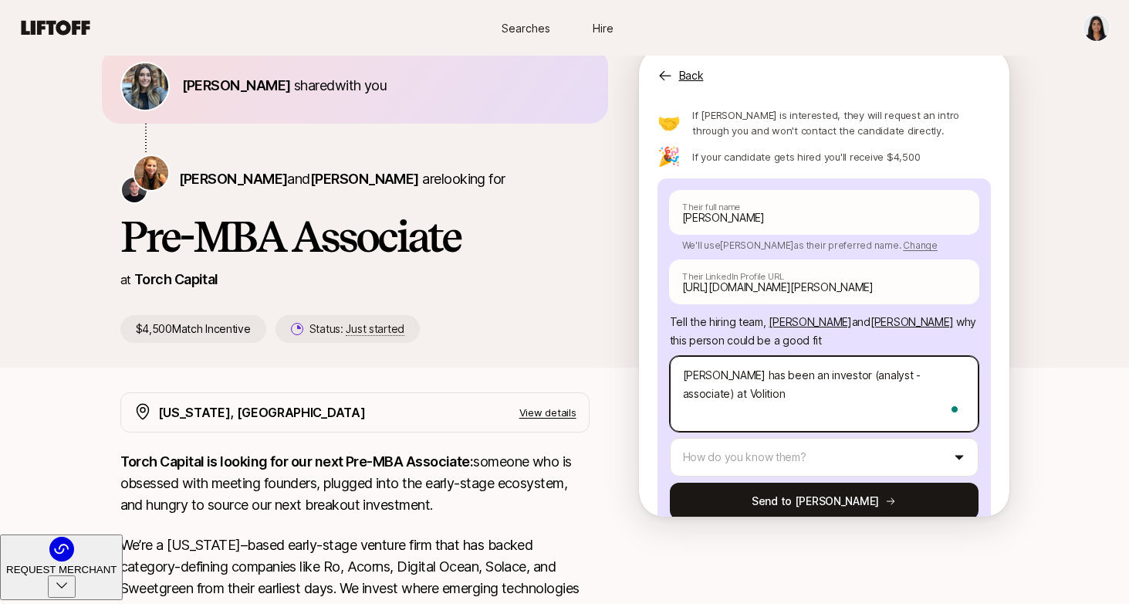
type textarea "[PERSON_NAME] has been an investor (analyst - associate) at Volition C"
type textarea "x"
type textarea "[PERSON_NAME] has been an investor (analyst - associate) at Volition Ca"
type textarea "x"
type textarea "[PERSON_NAME] has been an investor (analyst - associate) at Volition Cap"
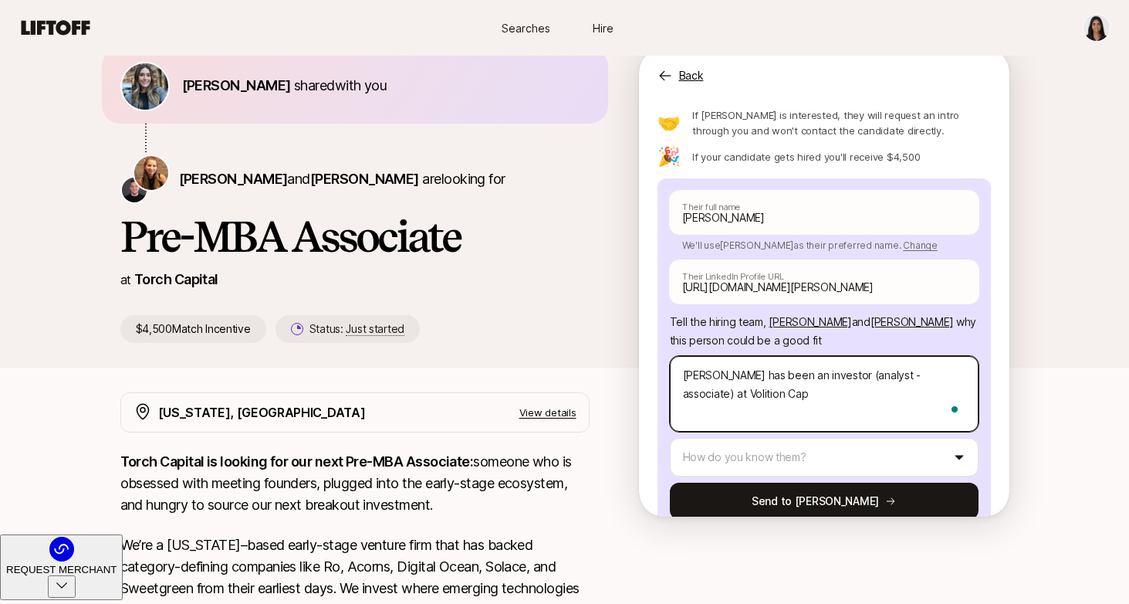
type textarea "x"
type textarea "[PERSON_NAME] has been an investor (analyst - associate) at Volition Capi"
type textarea "x"
type textarea "[PERSON_NAME] has been an investor (analyst - associate) at Volition Capit"
type textarea "x"
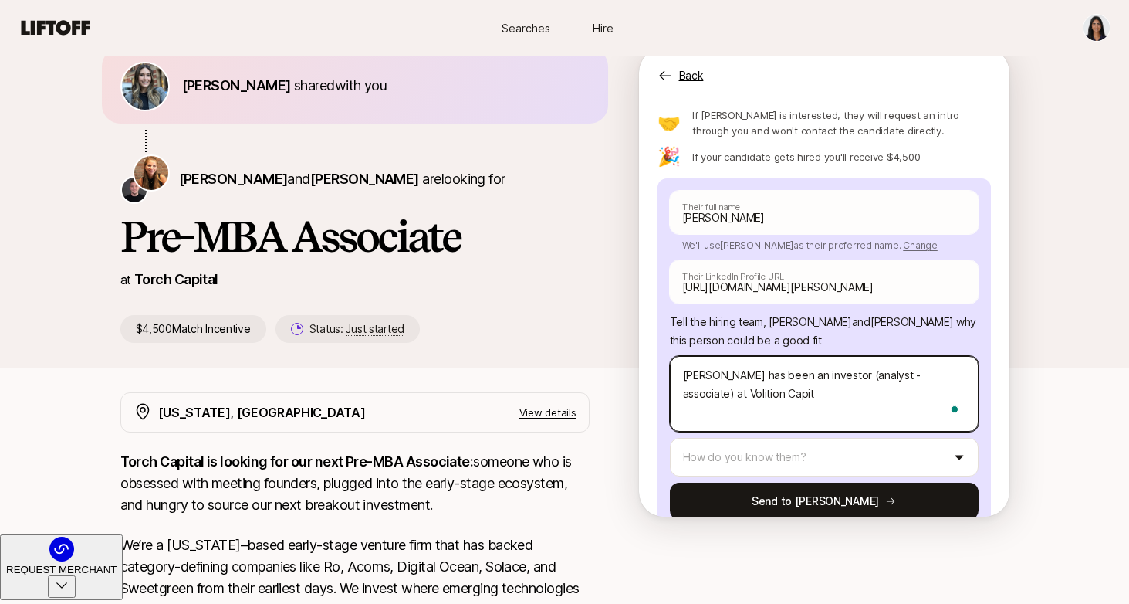
type textarea "[PERSON_NAME] has been an investor (analyst - associate) at Volition Capita"
type textarea "x"
type textarea "[PERSON_NAME] has been an investor (analyst - associate) at Volition Capital"
type textarea "x"
type textarea "[PERSON_NAME] has been an investor (analyst - associate) at Volition Capital"
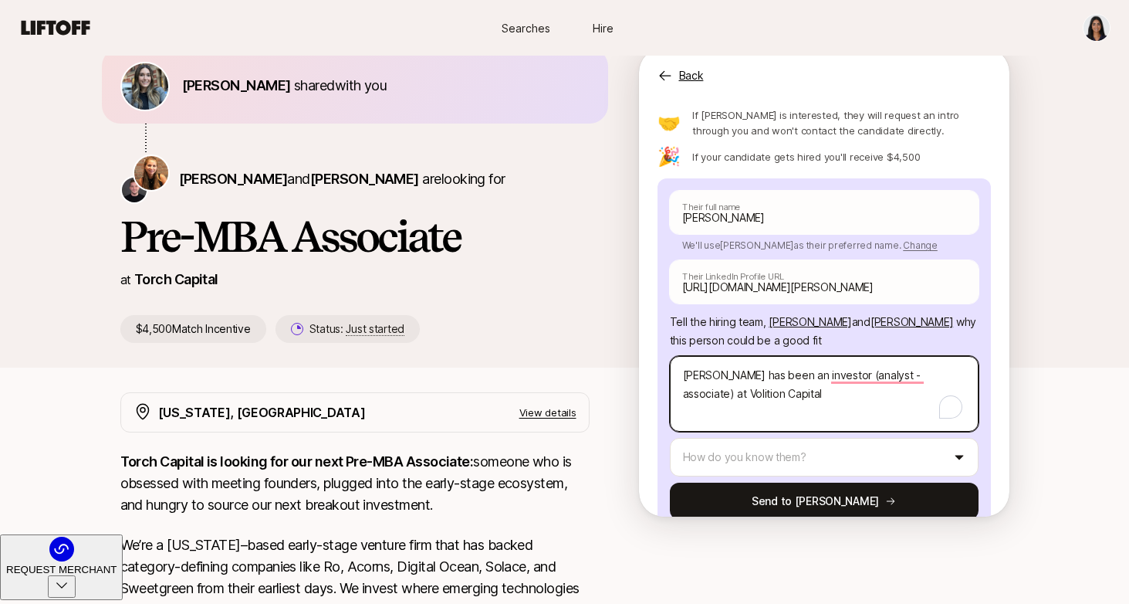
type textarea "x"
type textarea "[PERSON_NAME] has been an investor (analyst - associate) at Volition Capital f"
type textarea "x"
type textarea "[PERSON_NAME] has been an investor (analyst - associate) at Volition Capital fo"
type textarea "x"
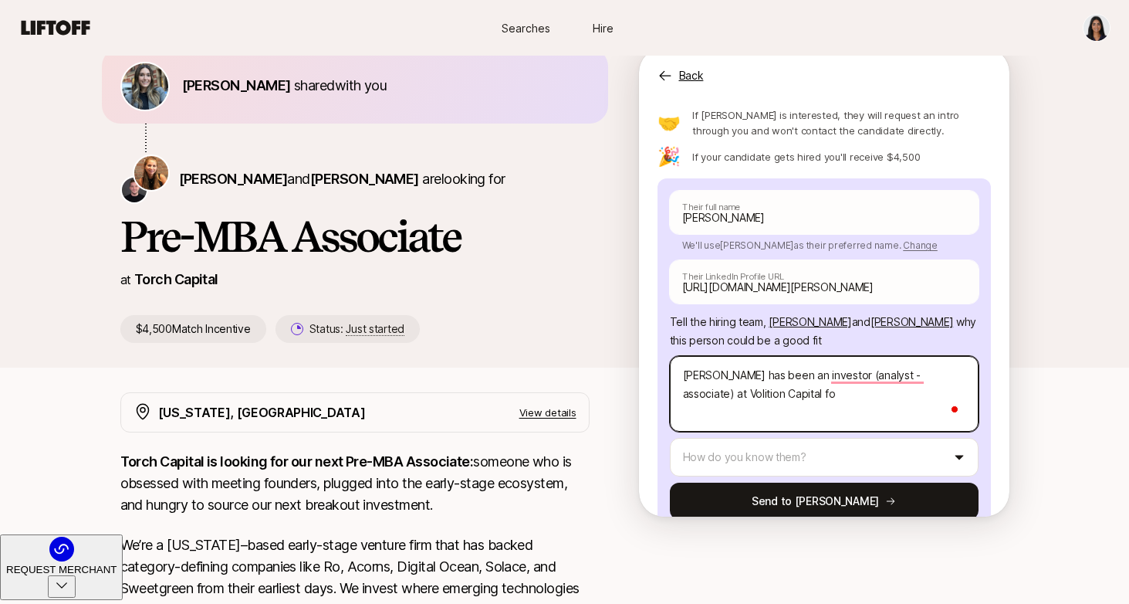
type textarea "[PERSON_NAME] has been an investor (analyst - associate) at Volition Capital for"
type textarea "x"
type textarea "[PERSON_NAME] has been an investor (analyst - associate) at Volition Capital for"
type textarea "x"
type textarea "[PERSON_NAME] has been an investor (analyst - associate) at Volition Capital fo…"
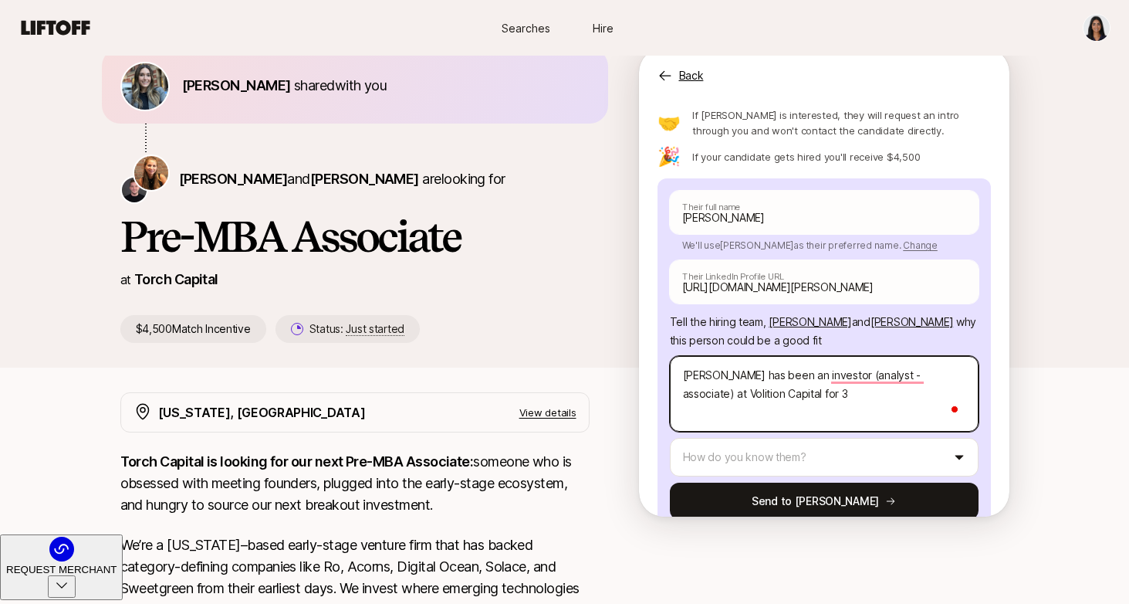
type textarea "x"
type textarea "[PERSON_NAME] has been an investor (analyst - associate) at Volition Capital fo…"
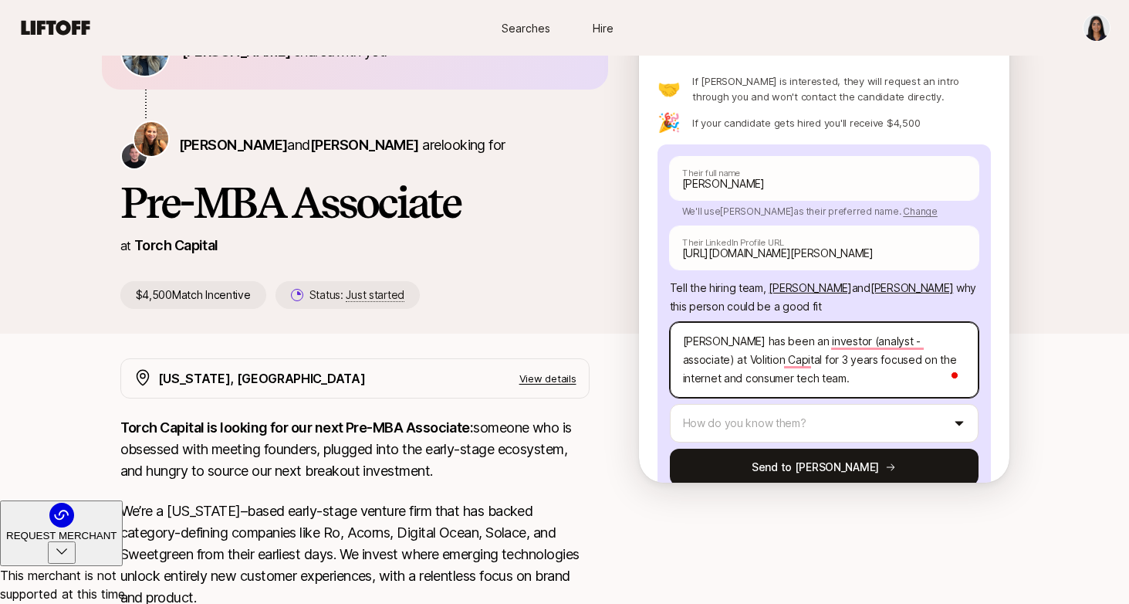
scroll to position [103, 0]
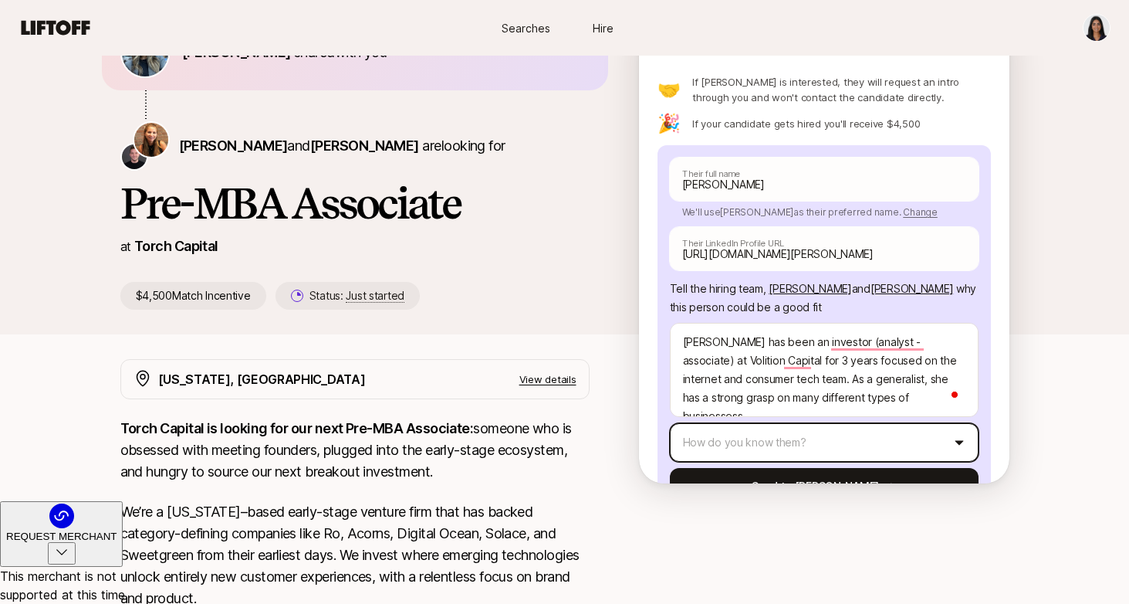
click at [814, 401] on html "New to Liftoff? See how it works Searches Hire Searches Hire [PERSON_NAME] shar…" at bounding box center [564, 199] width 1129 height 604
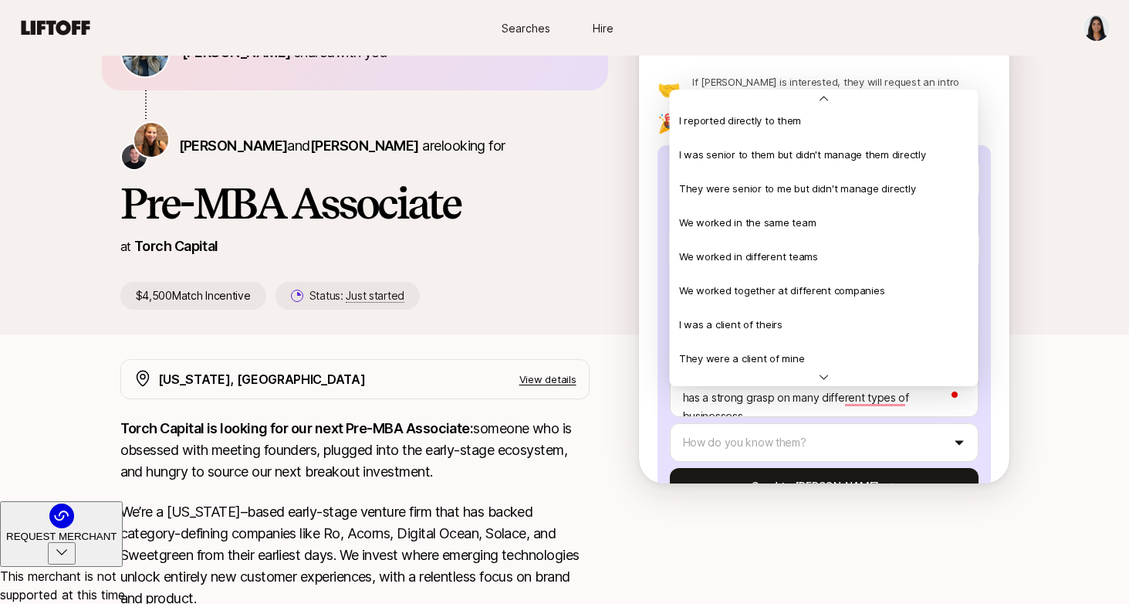
scroll to position [41, 0]
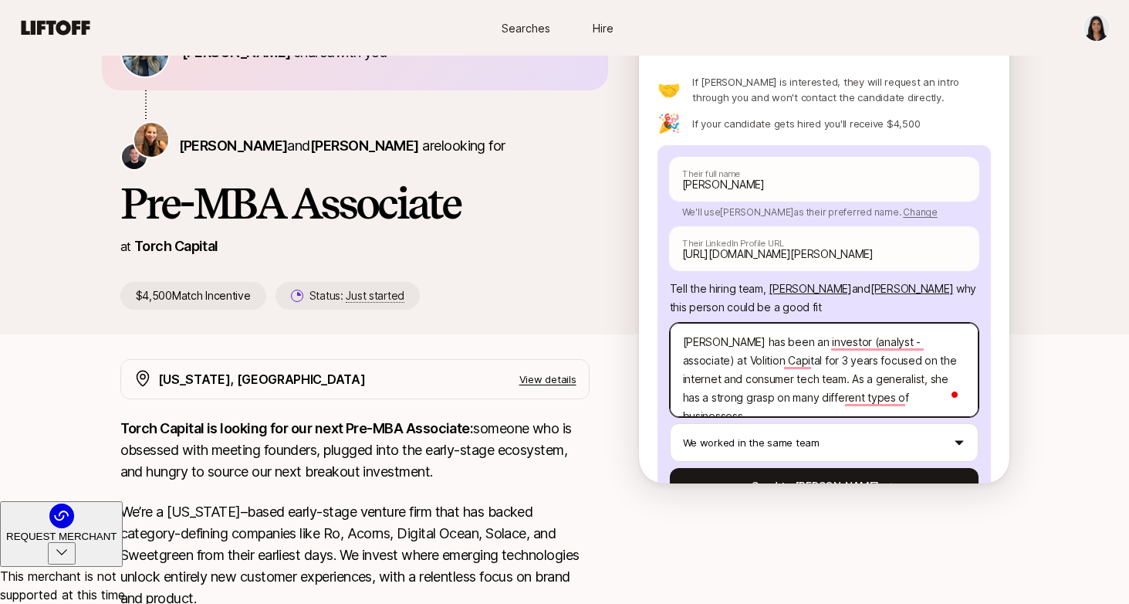
click at [926, 367] on textarea "[PERSON_NAME] has been an investor (analyst - associate) at Volition Capital fo…" at bounding box center [824, 370] width 309 height 94
click at [765, 367] on textarea "[PERSON_NAME] has been an investor (analyst - associate) at Volition Capital fo…" at bounding box center [824, 370] width 309 height 94
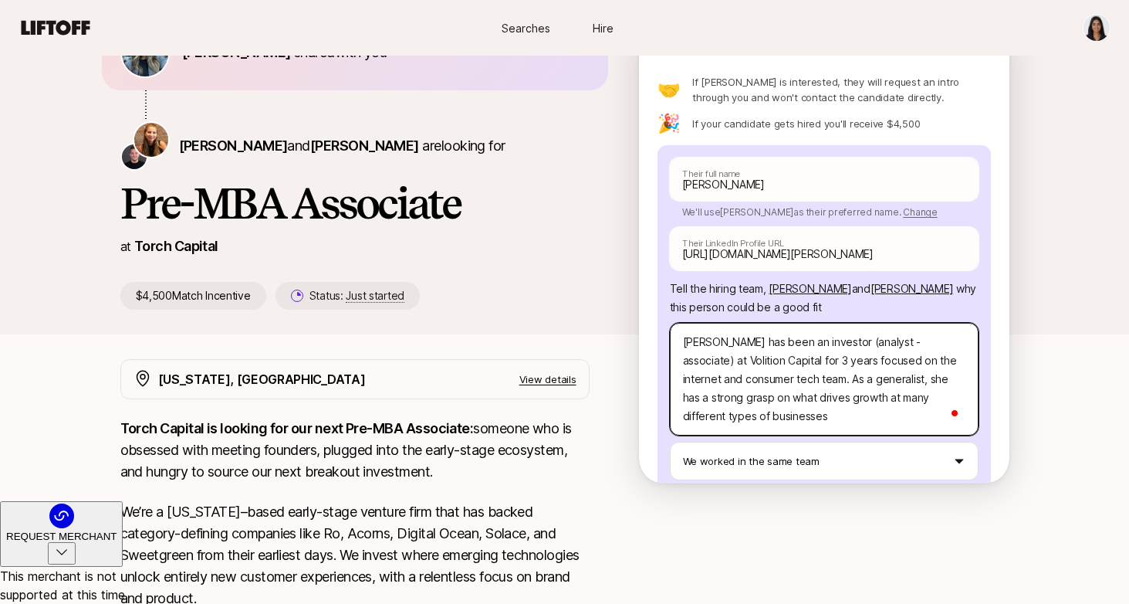
click at [742, 381] on textarea "[PERSON_NAME] has been an investor (analyst - associate) at Volition Capital fo…" at bounding box center [824, 379] width 309 height 113
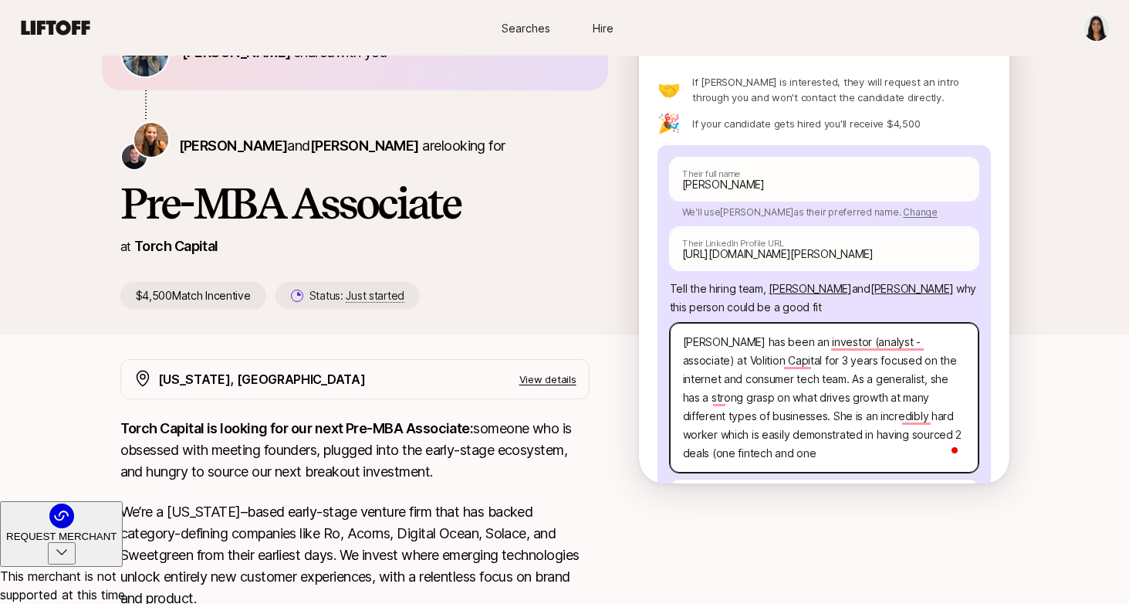
click at [720, 418] on textarea "[PERSON_NAME] has been an investor (analyst - associate) at Volition Capital fo…" at bounding box center [824, 398] width 309 height 150
click at [793, 423] on textarea "[PERSON_NAME] has been an investor (analyst - associate) at Volition Capital fo…" at bounding box center [824, 398] width 309 height 150
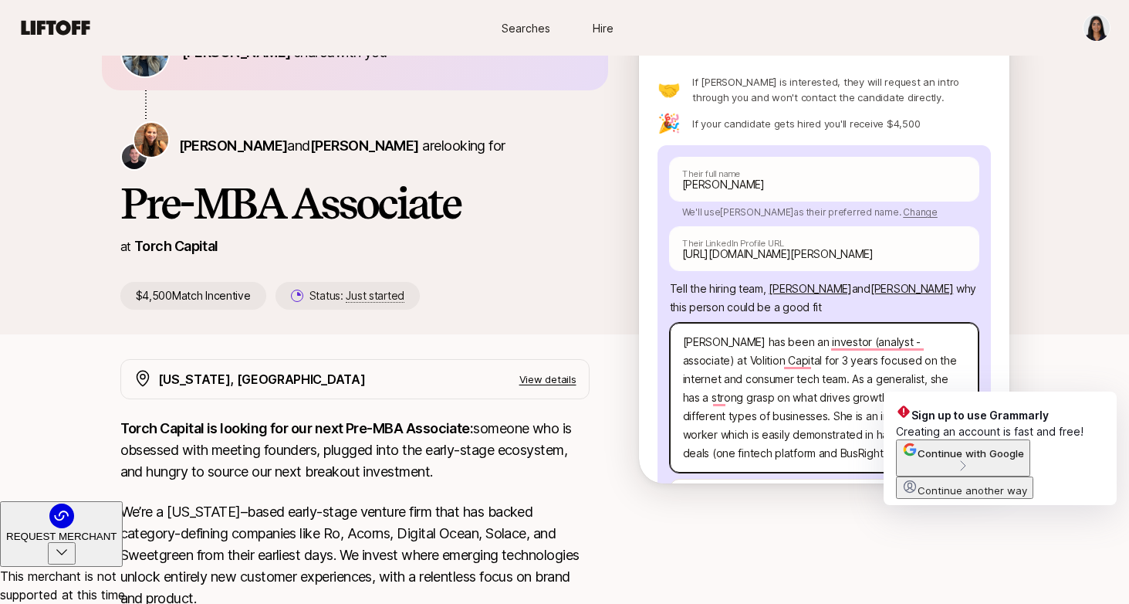
click at [922, 383] on textarea "[PERSON_NAME] has been an investor (analyst - associate) at Volition Capital fo…" at bounding box center [824, 398] width 309 height 150
click at [868, 392] on textarea "[PERSON_NAME] has been an investor (analyst - associate) at Volition Capital fo…" at bounding box center [824, 398] width 309 height 150
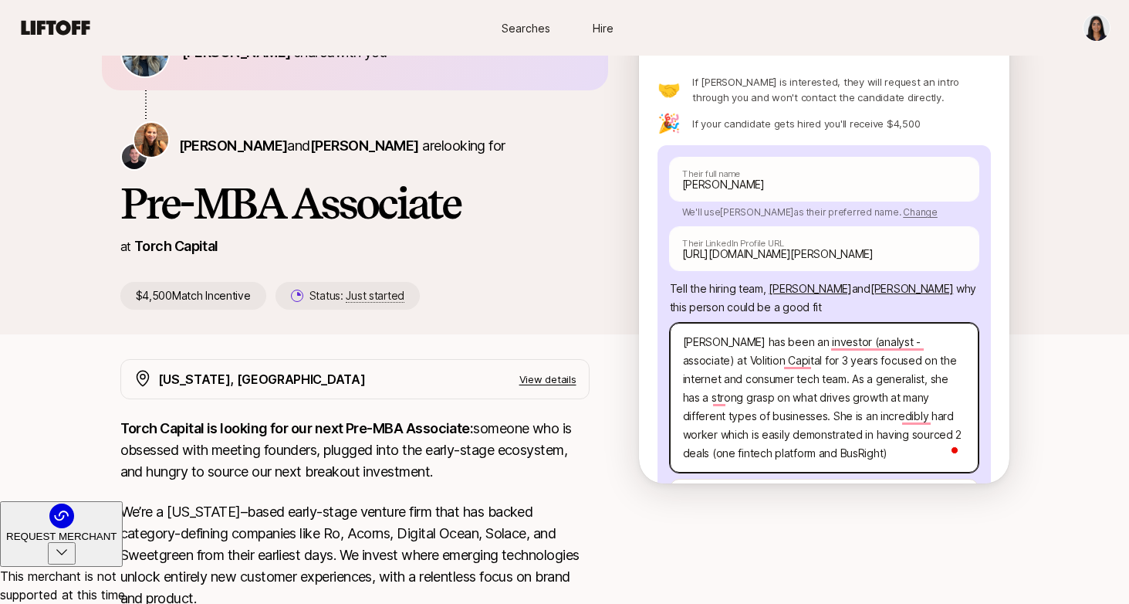
drag, startPoint x: 832, startPoint y: 400, endPoint x: 596, endPoint y: 401, distance: 236.2
click at [596, 401] on div "[PERSON_NAME] shared with you [PERSON_NAME] and [PERSON_NAME] are looking for P…" at bounding box center [564, 458] width 1129 height 937
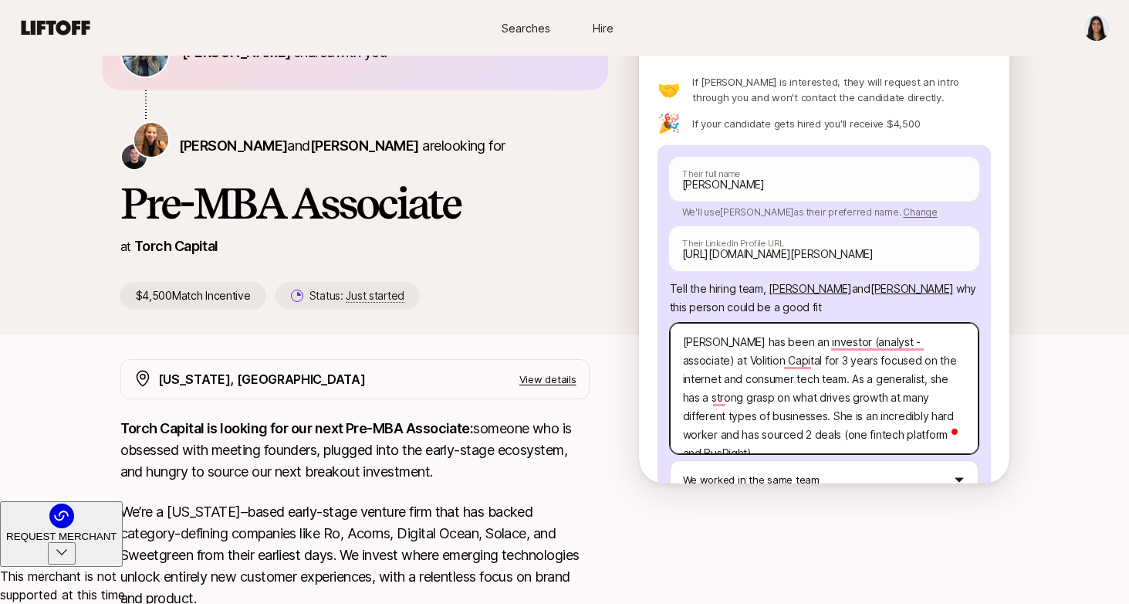
click at [941, 403] on textarea "[PERSON_NAME] has been an investor (analyst - associate) at Volition Capital fo…" at bounding box center [824, 388] width 309 height 131
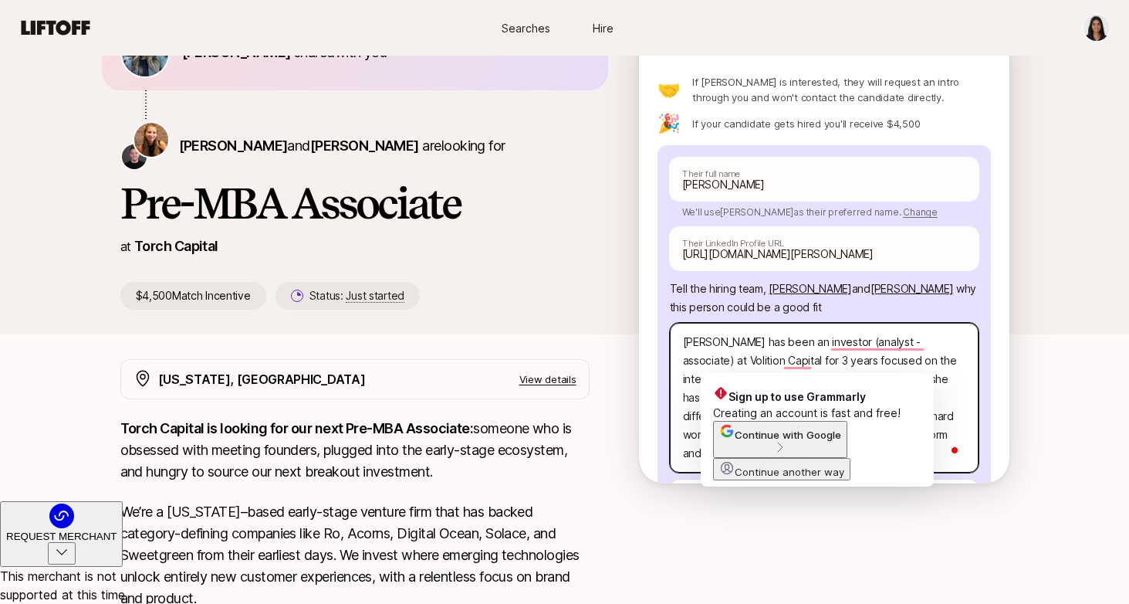
click at [722, 360] on textarea "[PERSON_NAME] has been an investor (analyst - associate) at Volition Capital fo…" at bounding box center [824, 398] width 309 height 150
click at [721, 361] on textarea "[PERSON_NAME] has been an investor (analyst - associate) at Volition Capital fo…" at bounding box center [824, 398] width 309 height 150
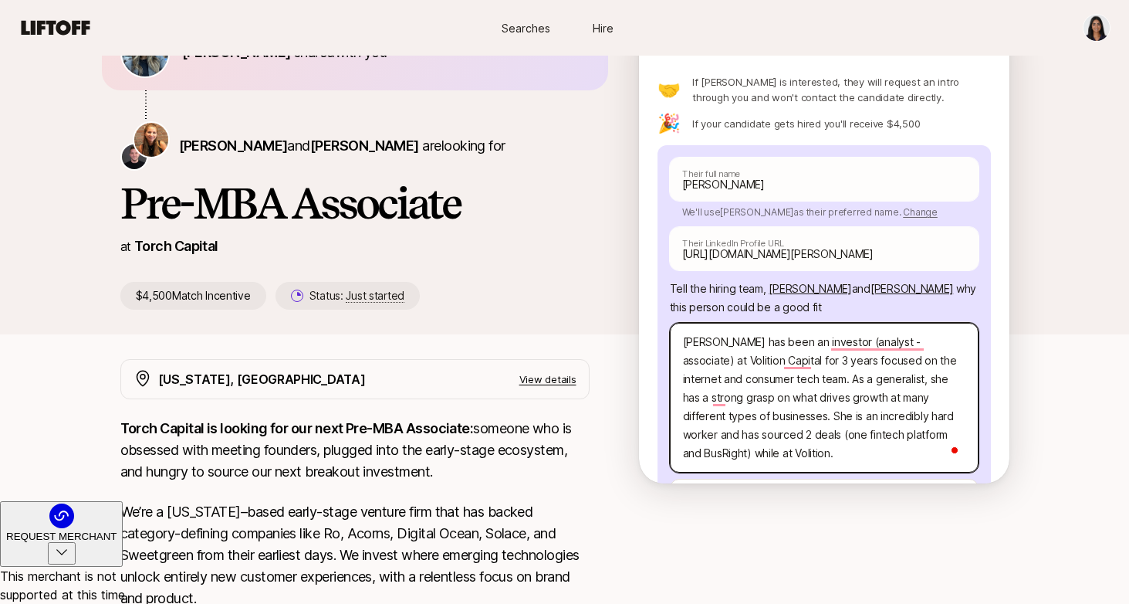
click at [756, 326] on textarea "[PERSON_NAME] has been an investor (analyst - associate) at Volition Capital fo…" at bounding box center [824, 398] width 309 height 150
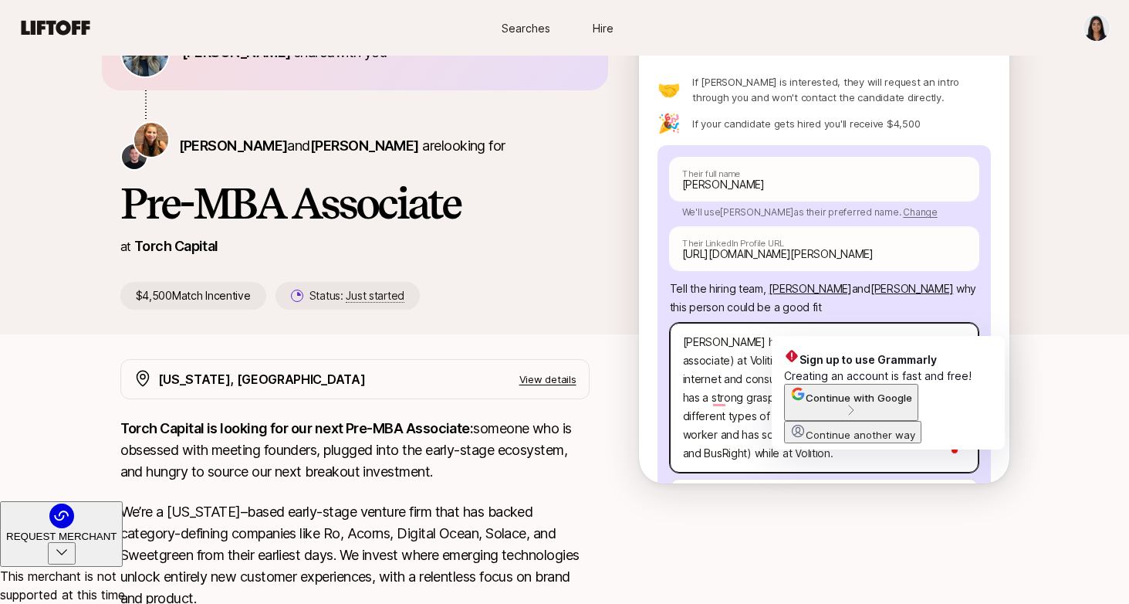
click at [808, 330] on textarea "[PERSON_NAME] has been an investor (analyst - associate) at Volition Capital fo…" at bounding box center [824, 398] width 309 height 150
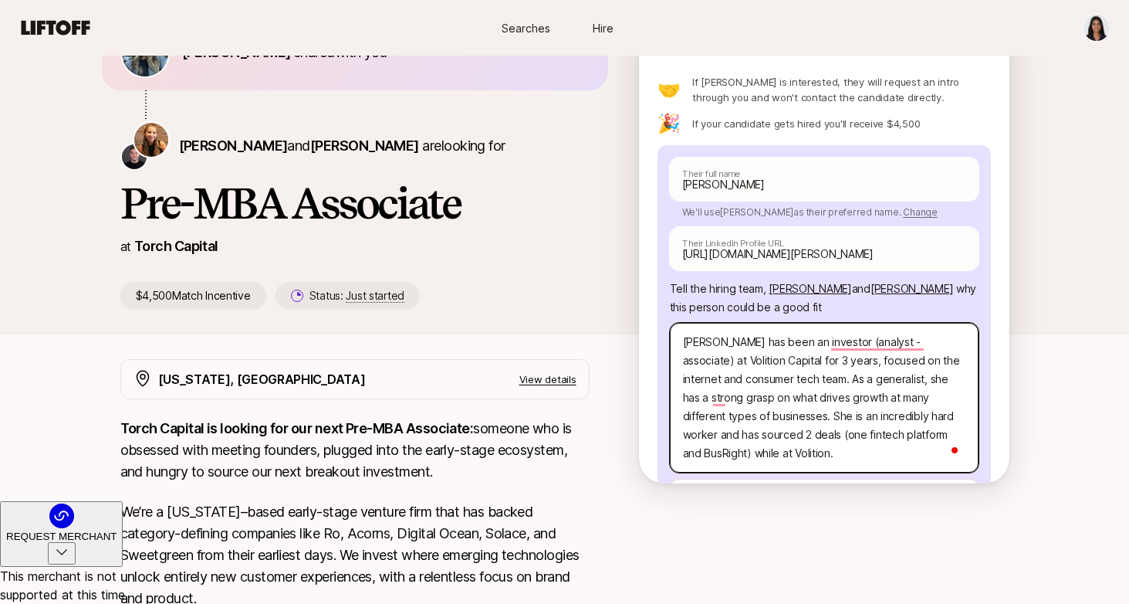
click at [790, 407] on textarea "[PERSON_NAME] has been an investor (analyst - associate) at Volition Capital fo…" at bounding box center [824, 398] width 309 height 150
click at [825, 332] on textarea "[PERSON_NAME] has been an investor (analyst - associate) at Volition Capital fo…" at bounding box center [824, 398] width 309 height 150
click at [807, 391] on textarea "[PERSON_NAME] has been an investor (analyst - associate) at Volition Capital fo…" at bounding box center [824, 398] width 309 height 150
click at [939, 347] on textarea "[PERSON_NAME] has been an investor (analyst - associate) at Volition Capital fo…" at bounding box center [824, 398] width 309 height 150
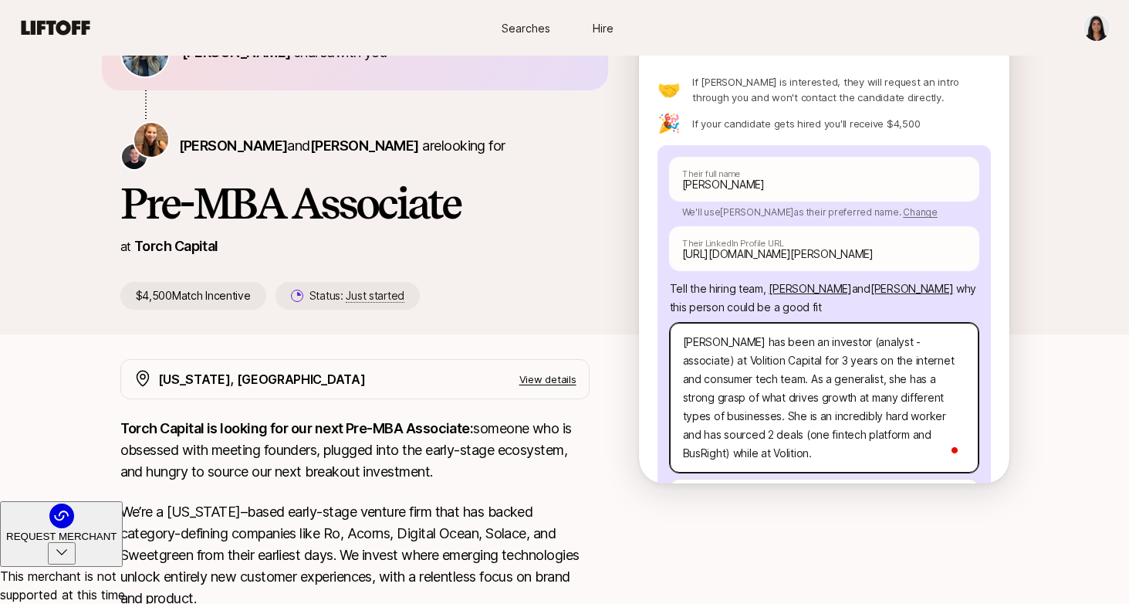
click at [797, 402] on textarea "[PERSON_NAME] has been an investor (analyst - associate) at Volition Capital fo…" at bounding box center [824, 398] width 309 height 150
click at [778, 431] on textarea "[PERSON_NAME] has been an investor (analyst - associate) at Volition Capital fo…" at bounding box center [824, 398] width 309 height 150
click at [879, 323] on textarea "[PERSON_NAME] has been an investor (analyst - associate) at Volition Capital fo…" at bounding box center [824, 398] width 309 height 150
click at [787, 430] on textarea "[PERSON_NAME] has been an investor (analyst, promoted to associate) at Volition…" at bounding box center [824, 398] width 309 height 150
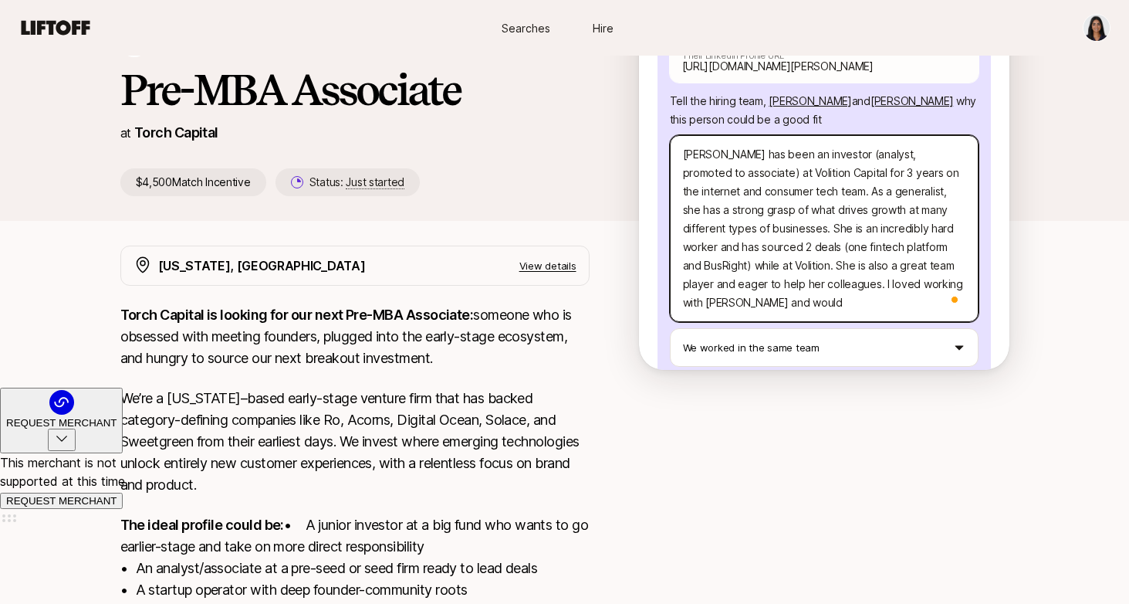
scroll to position [198, 0]
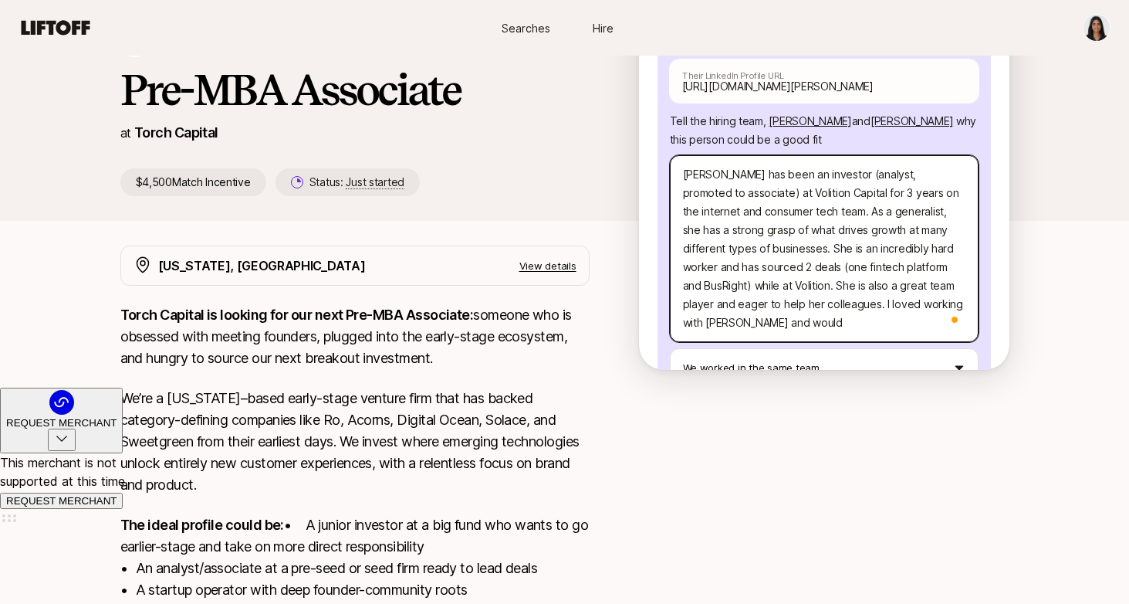
click at [693, 272] on textarea "[PERSON_NAME] has been an investor (analyst, promoted to associate) at Volition…" at bounding box center [824, 248] width 309 height 187
click at [685, 271] on textarea "[PERSON_NAME] has been an investor (analyst, promoted to associate) at Volition…" at bounding box center [824, 248] width 309 height 187
click at [837, 284] on textarea "[PERSON_NAME] has been an investor (analyst, promoted to associate) at Volition…" at bounding box center [824, 248] width 309 height 187
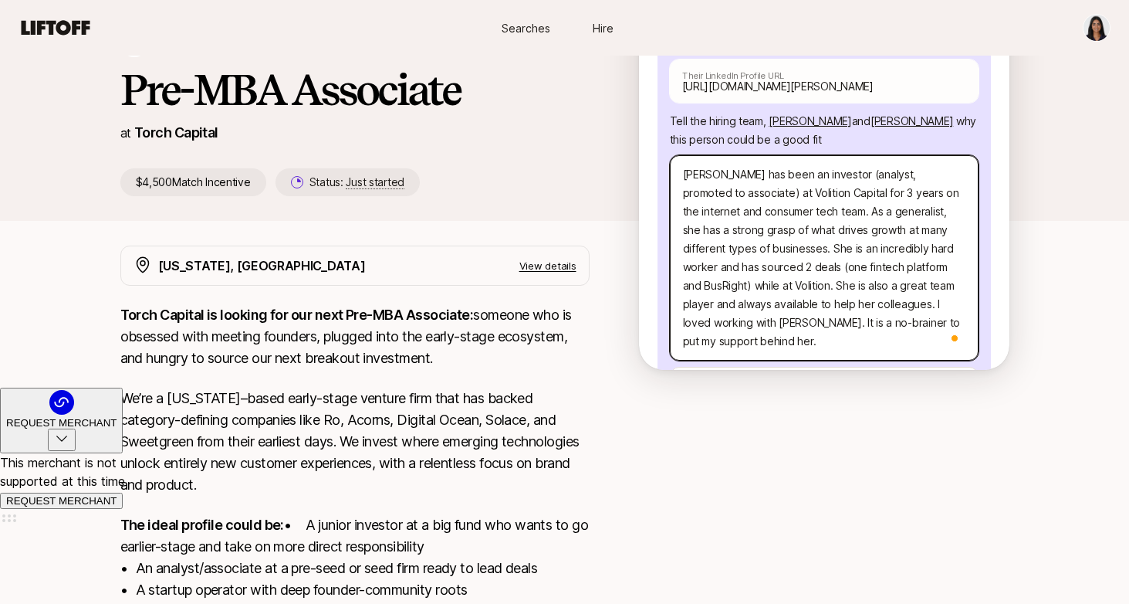
click at [747, 289] on textarea "[PERSON_NAME] has been an investor (analyst, promoted to associate) at Volition…" at bounding box center [824, 257] width 309 height 205
click at [756, 305] on textarea "[PERSON_NAME] has been an investor (analyst, promoted to associate) at Volition…" at bounding box center [824, 257] width 309 height 205
click at [745, 307] on textarea "[PERSON_NAME] has been an investor (analyst, promoted to associate) at Volition…" at bounding box center [824, 257] width 309 height 205
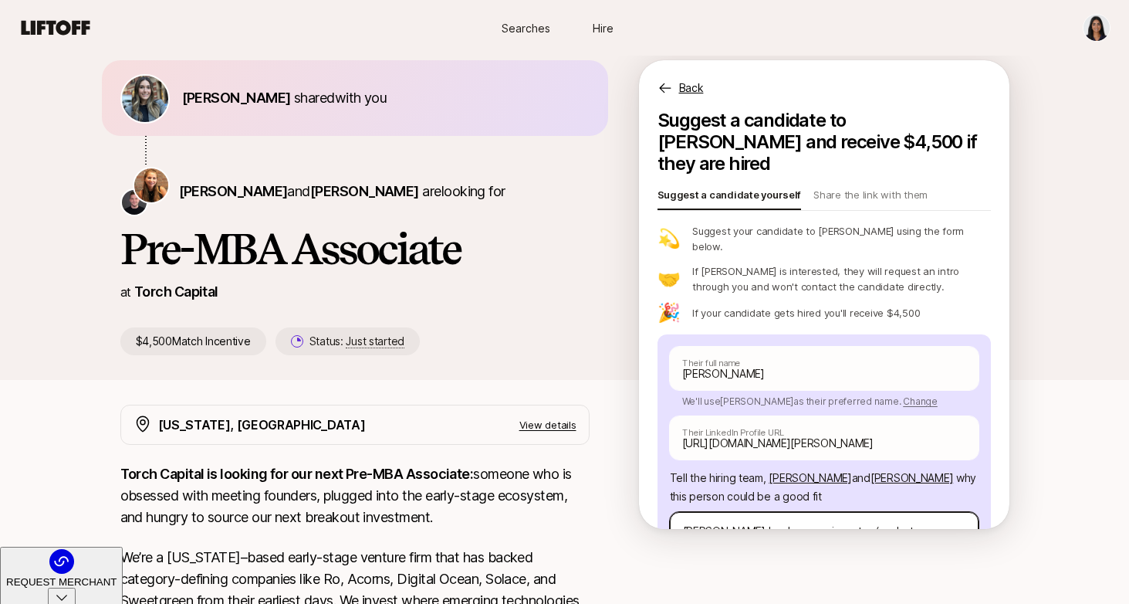
scroll to position [292, 0]
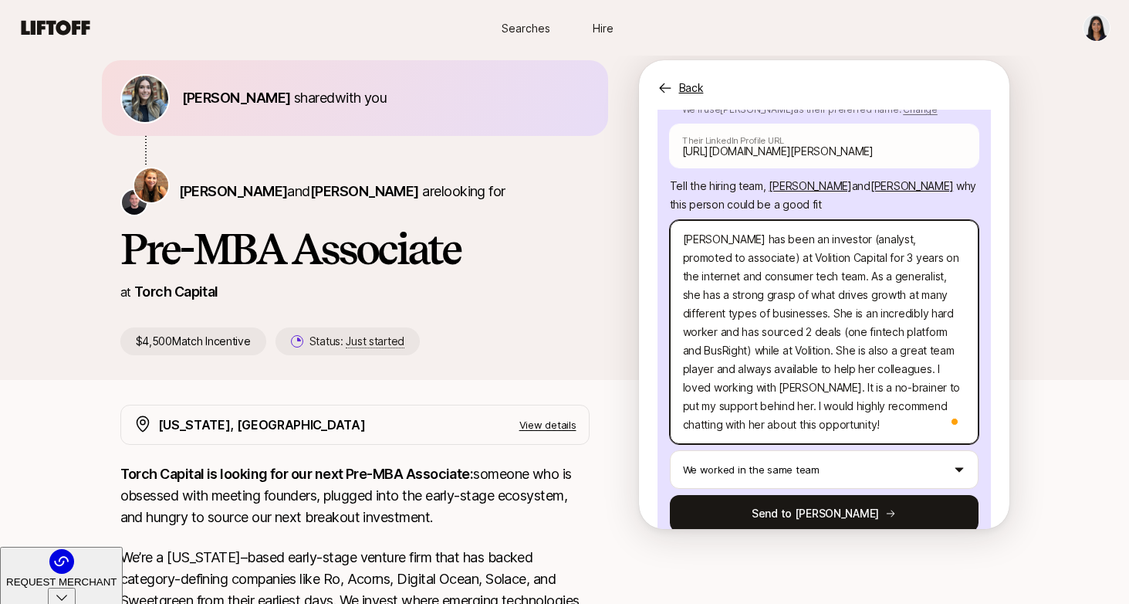
click at [944, 244] on textarea "[PERSON_NAME] has been an investor (analyst, promoted to associate) at Volition…" at bounding box center [824, 332] width 309 height 224
click at [931, 318] on textarea "[PERSON_NAME] has been an investor (analyst, promoted to associate) at Volition…" at bounding box center [824, 332] width 309 height 224
click at [834, 337] on textarea "[PERSON_NAME] has been an investor (analyst, promoted to associate) at Volition…" at bounding box center [824, 332] width 309 height 224
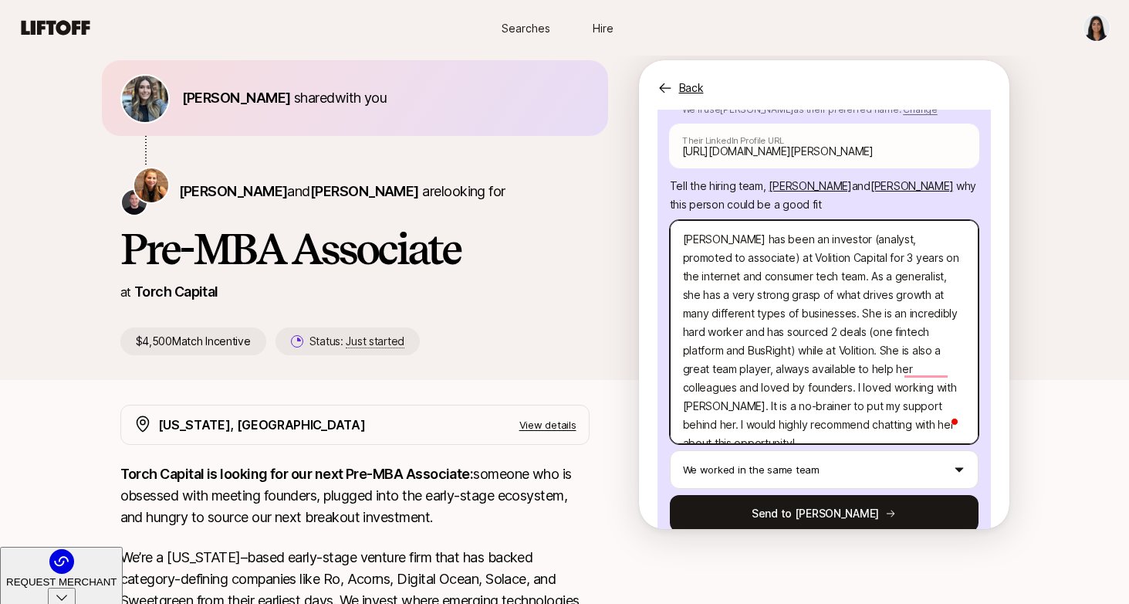
click at [875, 394] on textarea "[PERSON_NAME] has been an investor (analyst, promoted to associate) at Volition…" at bounding box center [824, 332] width 309 height 224
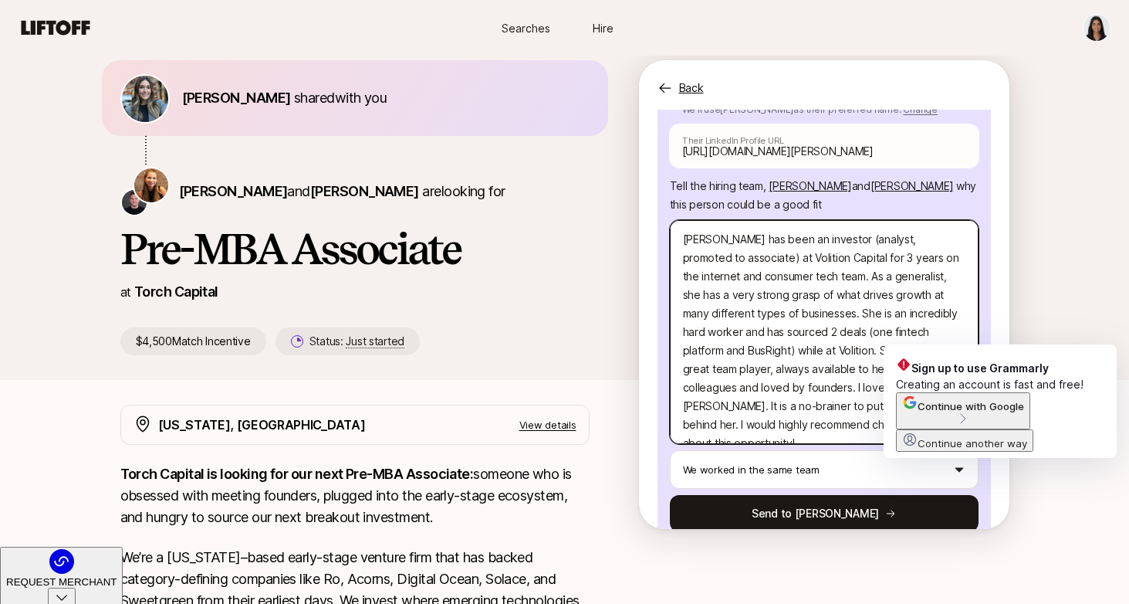
click at [932, 337] on textarea "[PERSON_NAME] has been an investor (analyst, promoted to associate) at Volition…" at bounding box center [824, 332] width 309 height 224
click at [930, 336] on textarea "[PERSON_NAME] has been an investor (analyst, promoted to associate) at Volition…" at bounding box center [824, 332] width 309 height 224
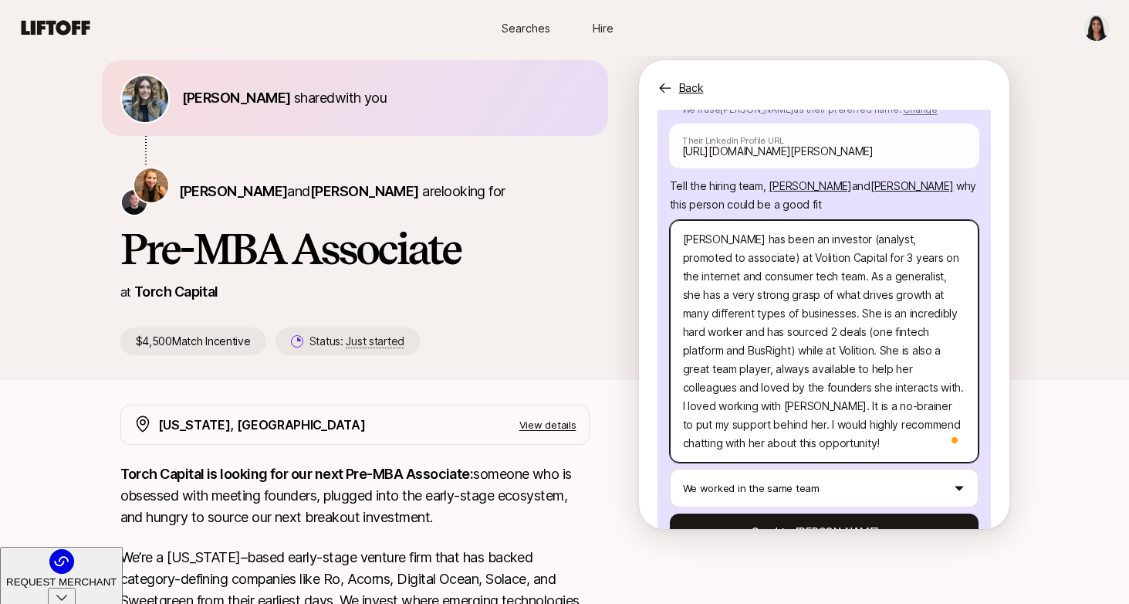
click at [814, 409] on textarea "[PERSON_NAME] has been an investor (analyst, promoted to associate) at Volition…" at bounding box center [824, 341] width 309 height 242
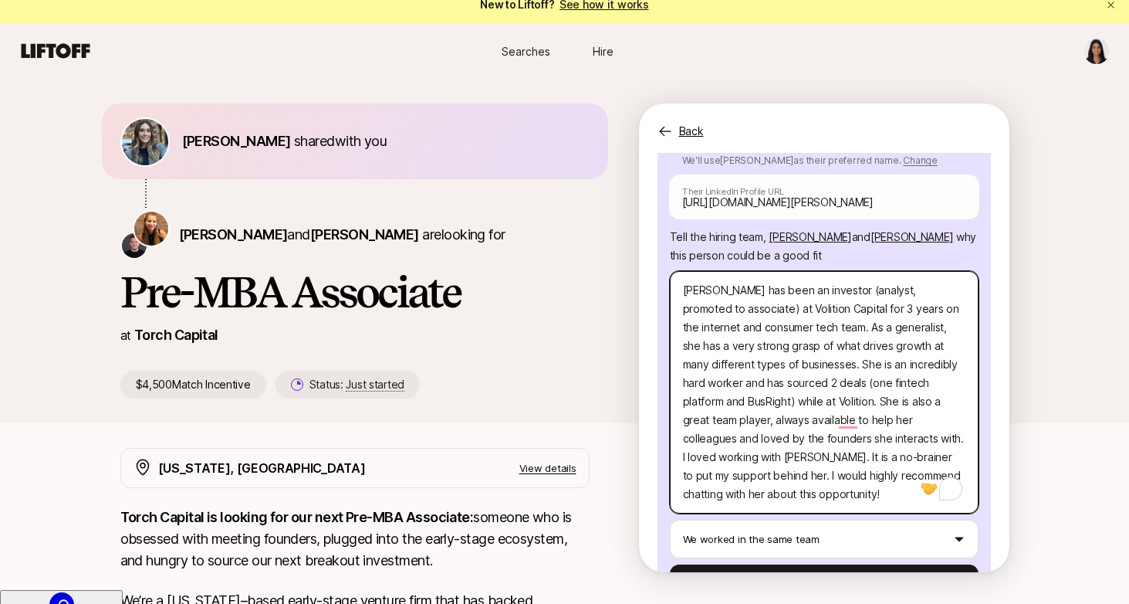
scroll to position [15, 0]
click at [764, 366] on textarea "[PERSON_NAME] has been an investor (analyst, promoted to associate) at Volition…" at bounding box center [824, 391] width 309 height 242
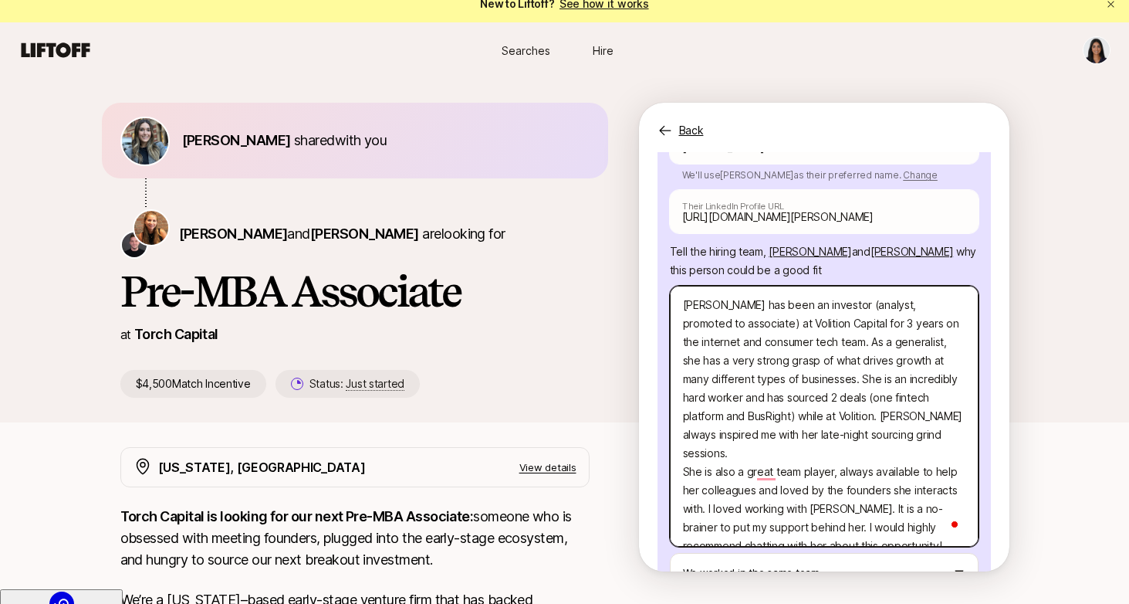
scroll to position [329, 0]
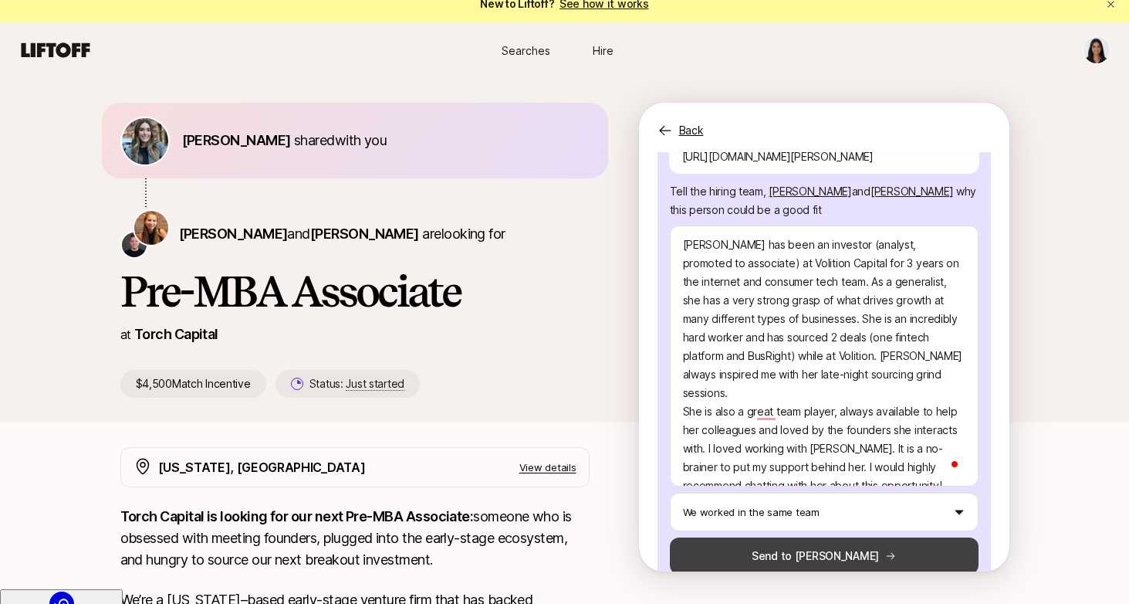
click at [806, 537] on button "Send to [PERSON_NAME]" at bounding box center [824, 555] width 309 height 37
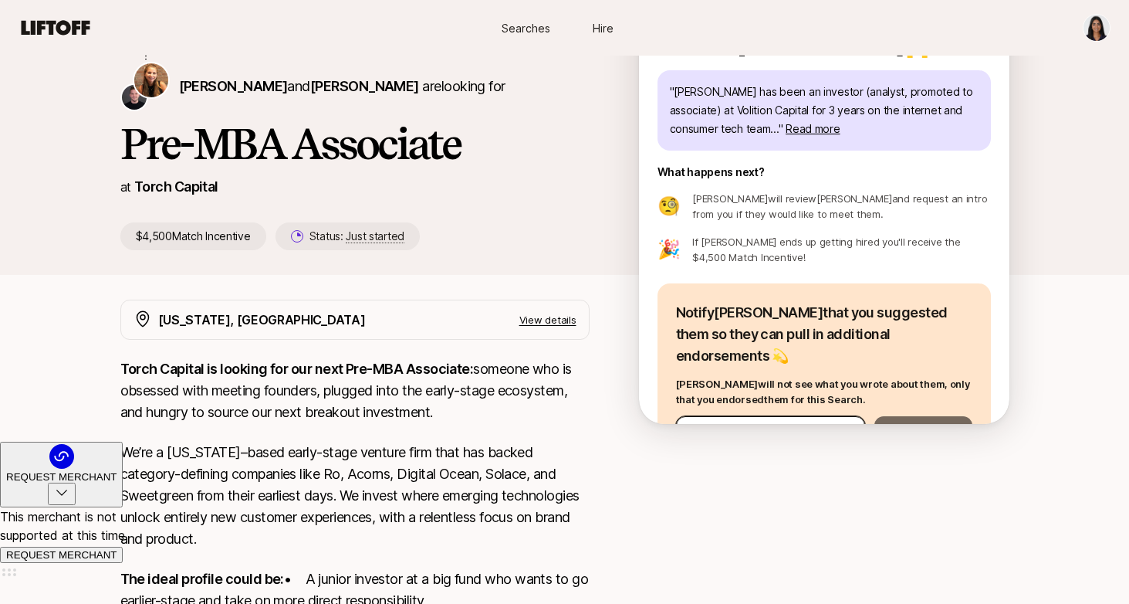
scroll to position [460, 0]
